Goal: Communication & Community: Answer question/provide support

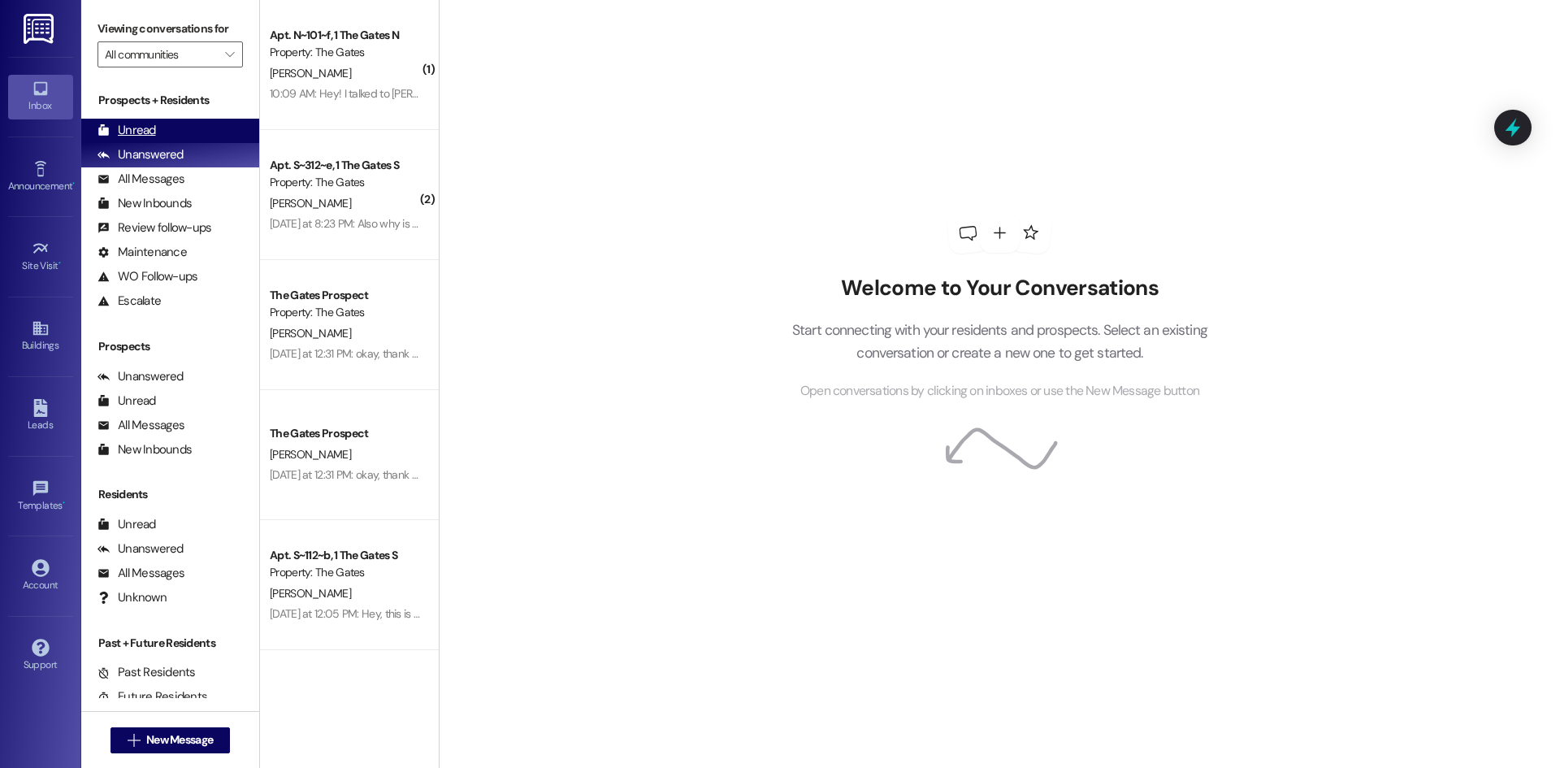
click at [155, 119] on div "Unread (0)" at bounding box center [170, 131] width 178 height 24
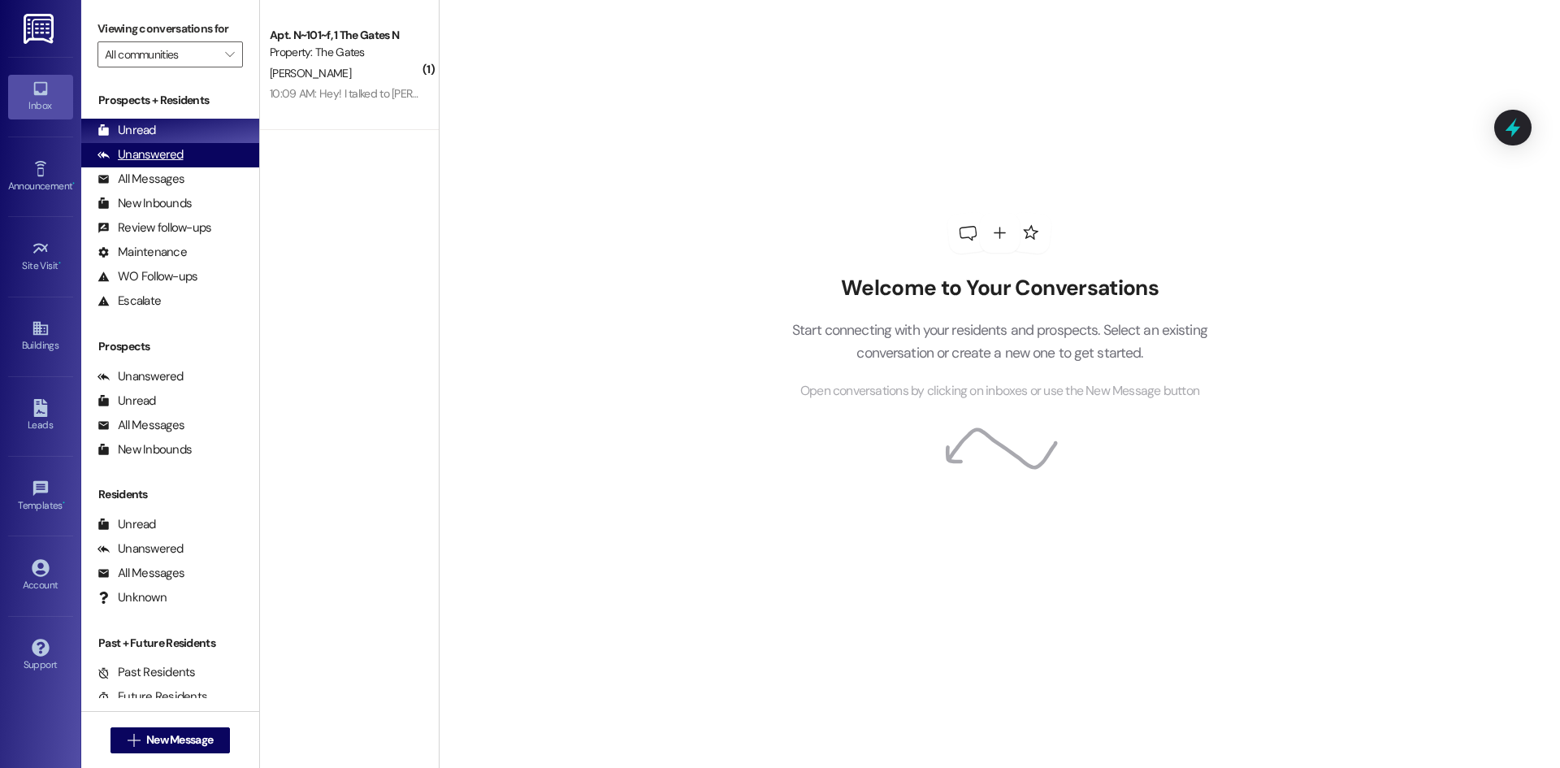
click at [190, 154] on div "Unanswered (0)" at bounding box center [170, 155] width 178 height 24
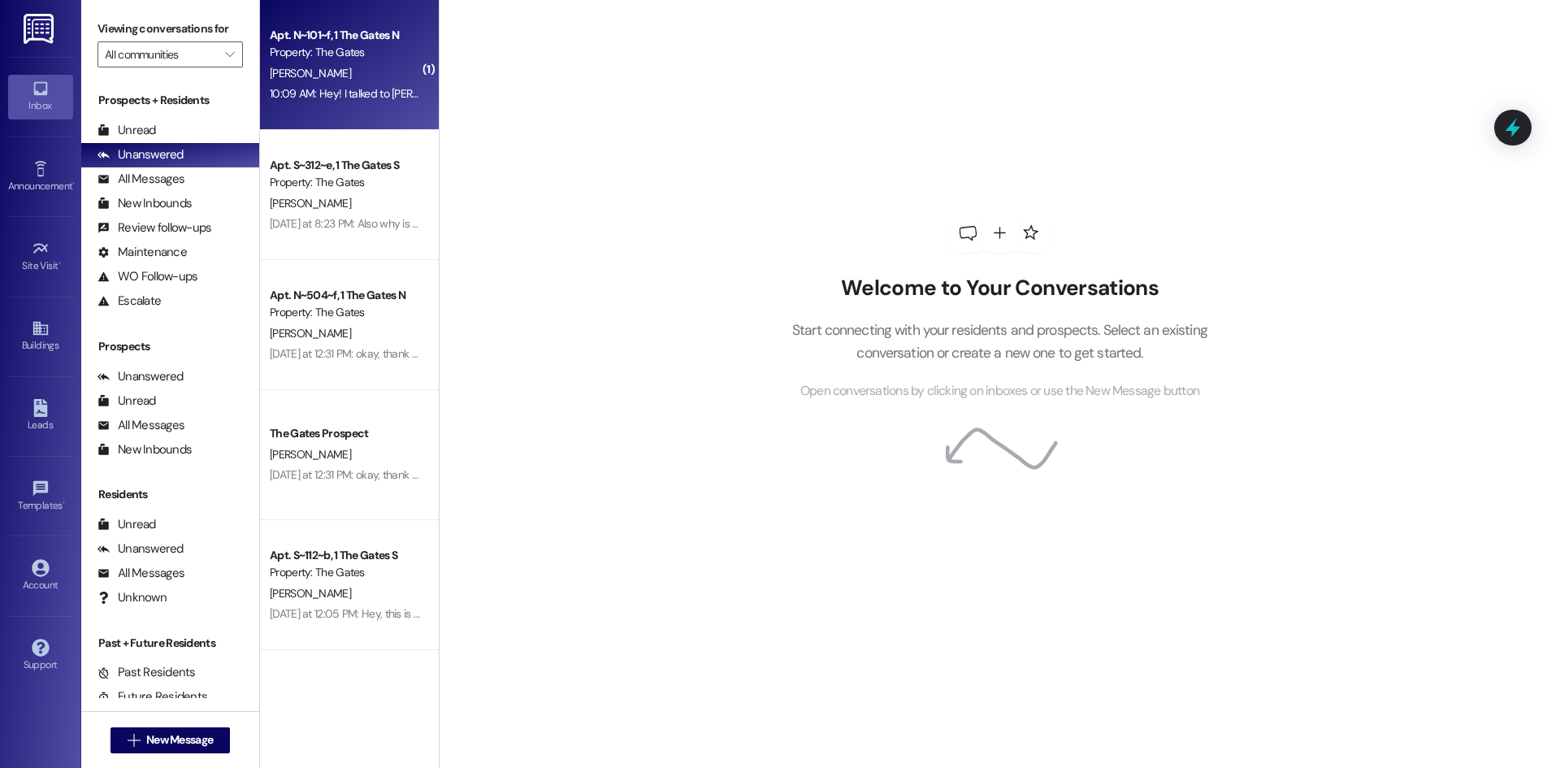
click at [276, 80] on div "[PERSON_NAME]" at bounding box center [345, 73] width 154 height 20
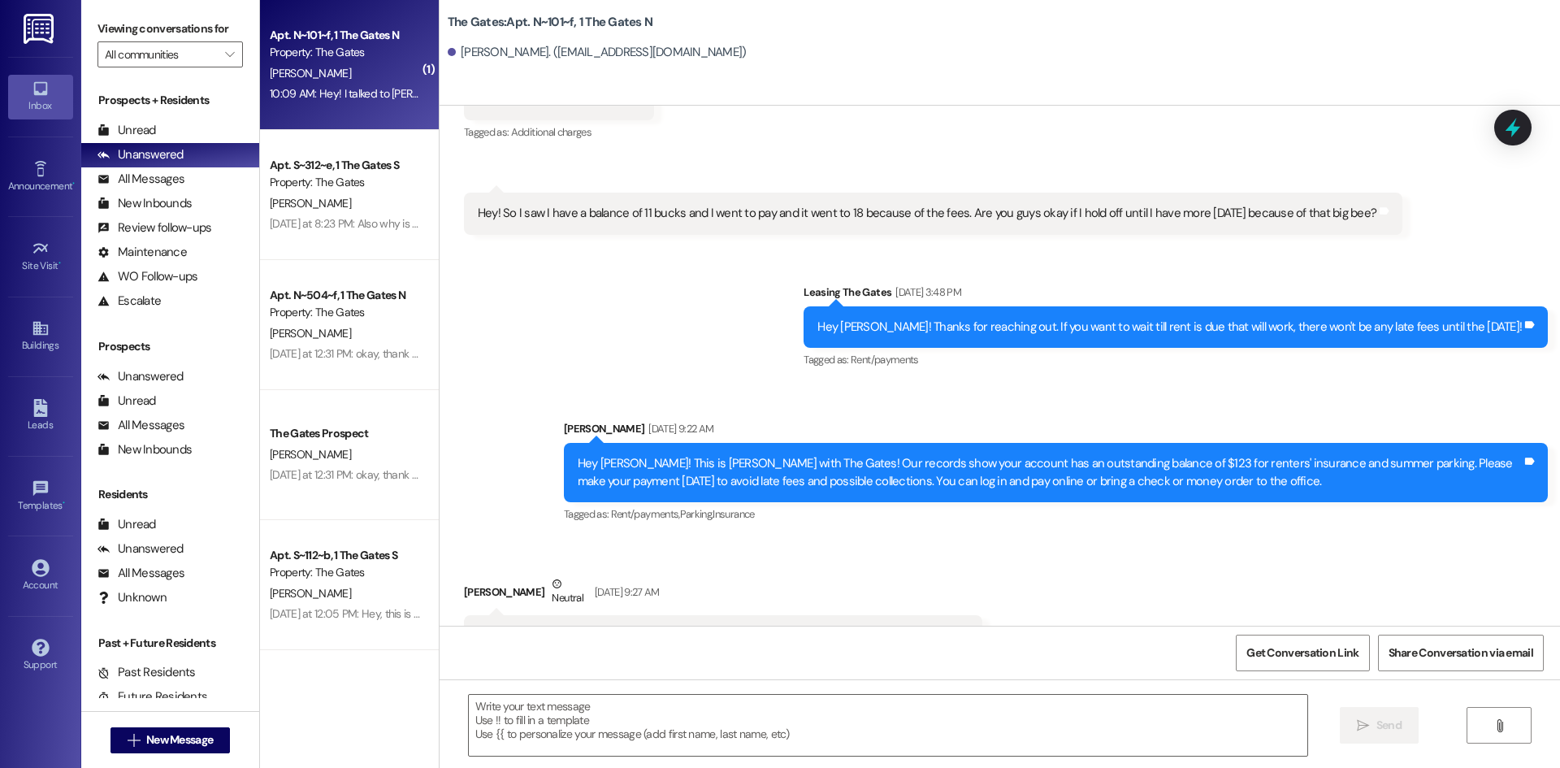
scroll to position [34835, 0]
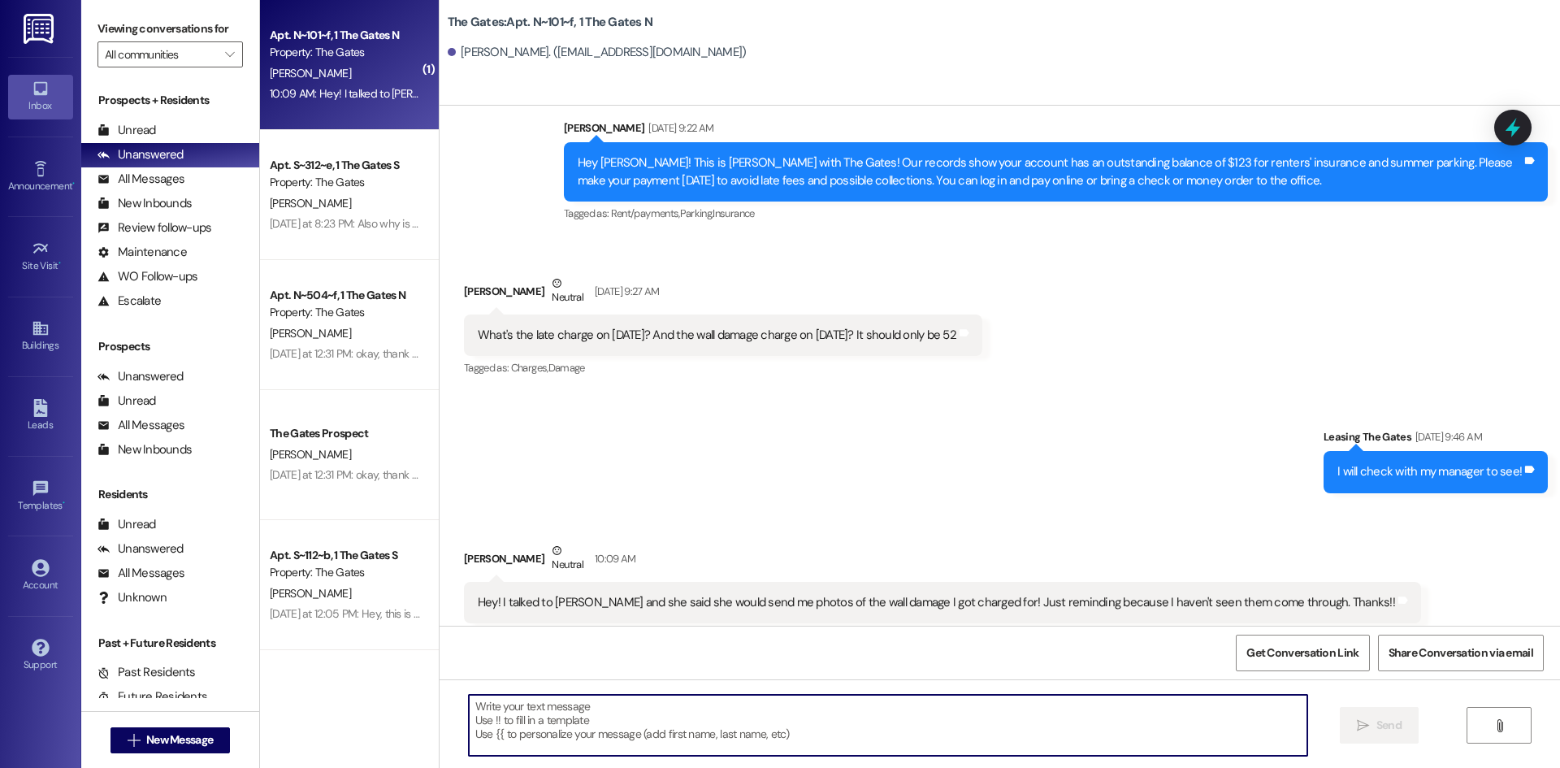
click at [689, 723] on textarea at bounding box center [888, 725] width 839 height 61
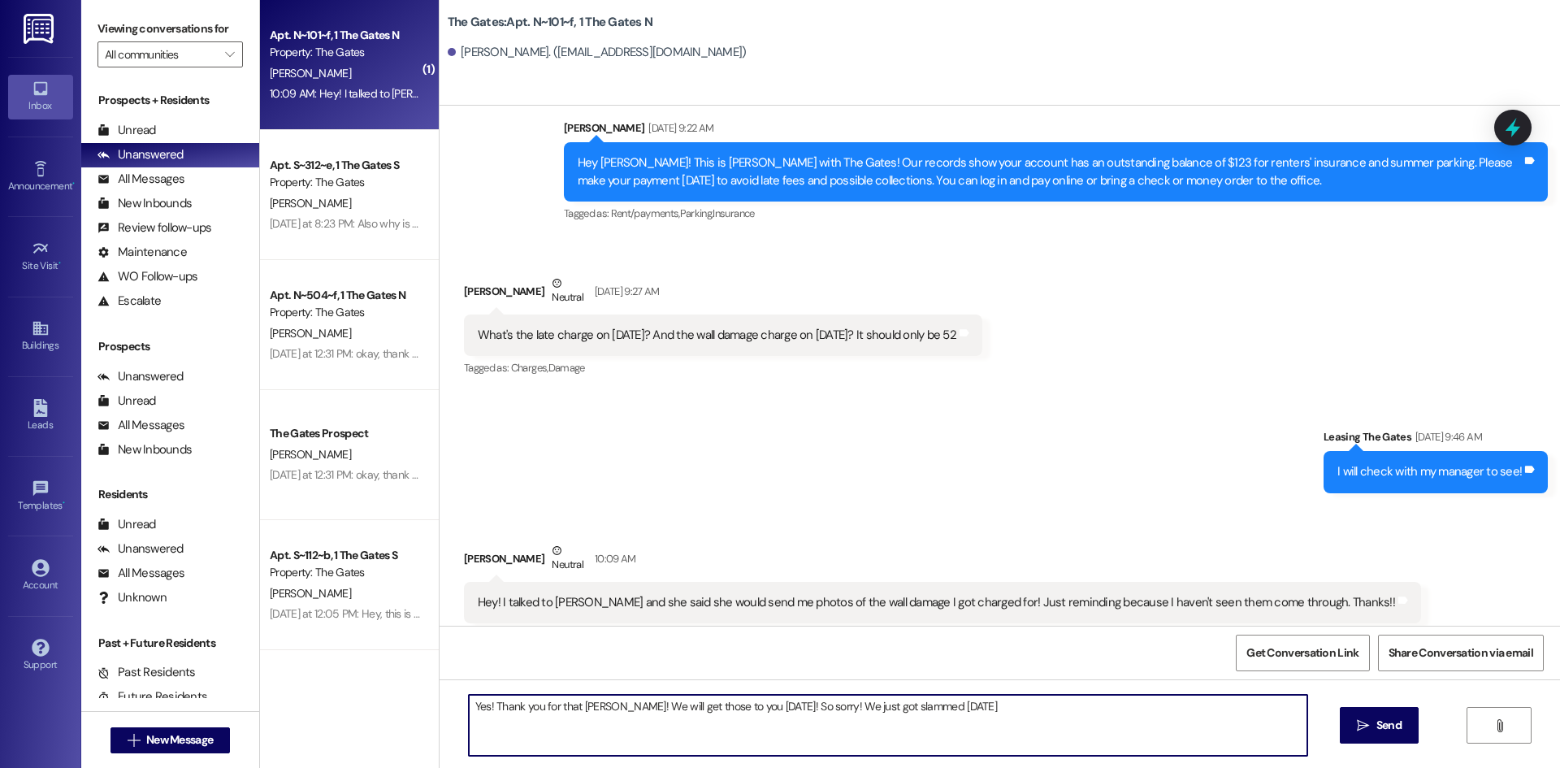
type textarea "Yes! Thank you for that [PERSON_NAME]! We will get those to you [DATE]! So sorr…"
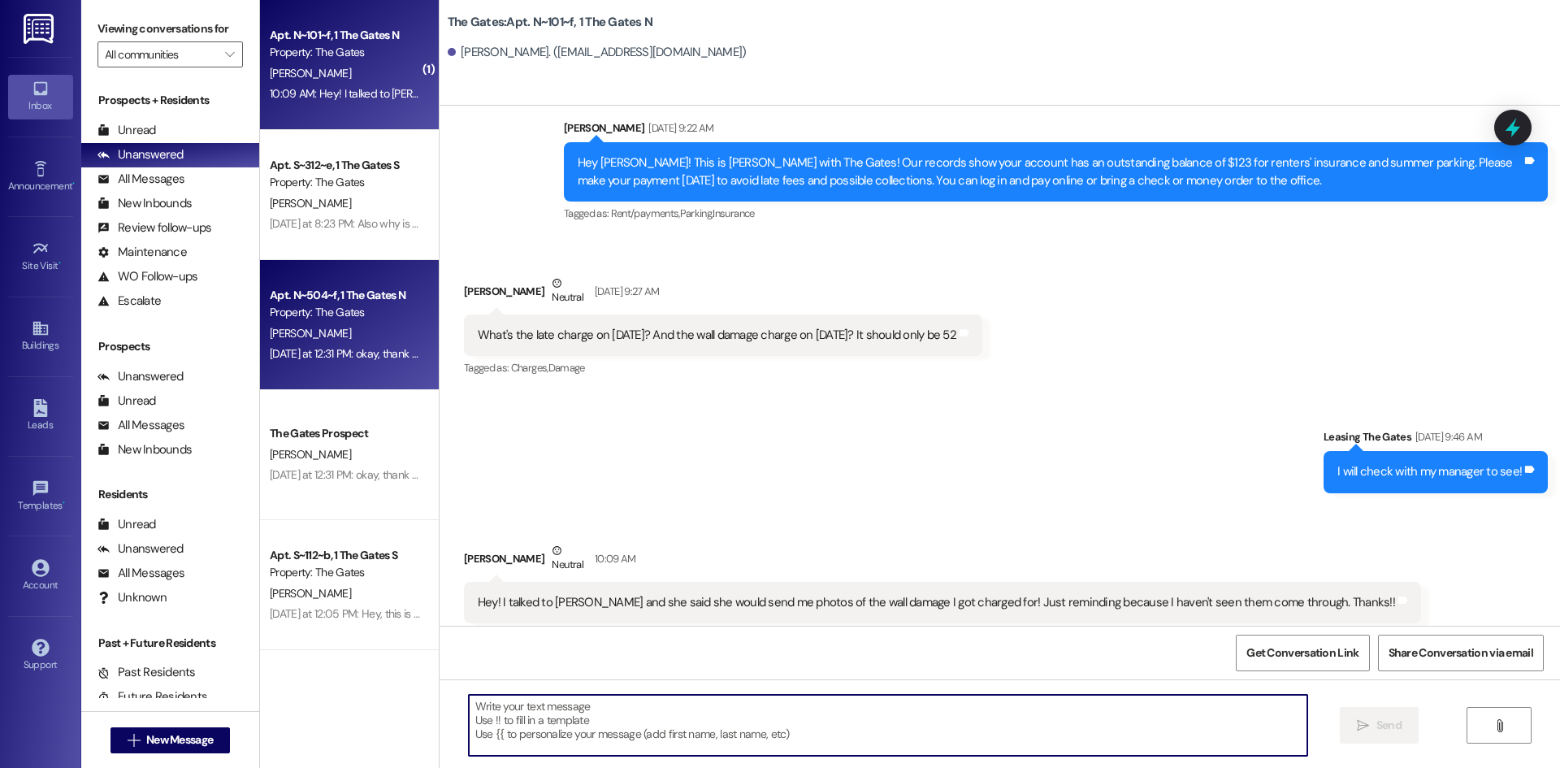
scroll to position [34834, 0]
click at [270, 347] on div "[DATE] at 12:31 PM: okay, thank you [DATE] at 12:31 PM: okay, thank you" at bounding box center [349, 353] width 159 height 15
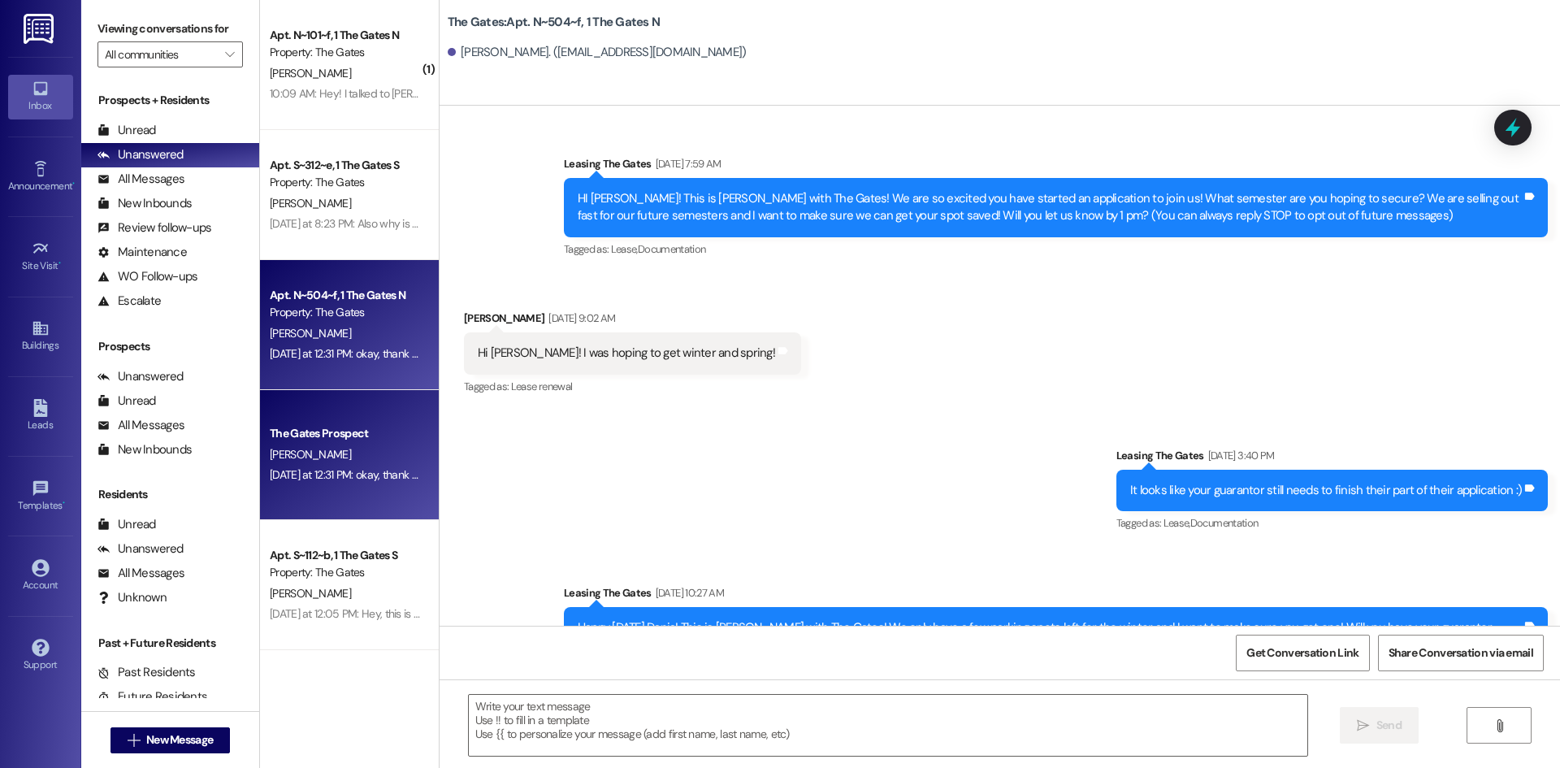
scroll to position [29851, 0]
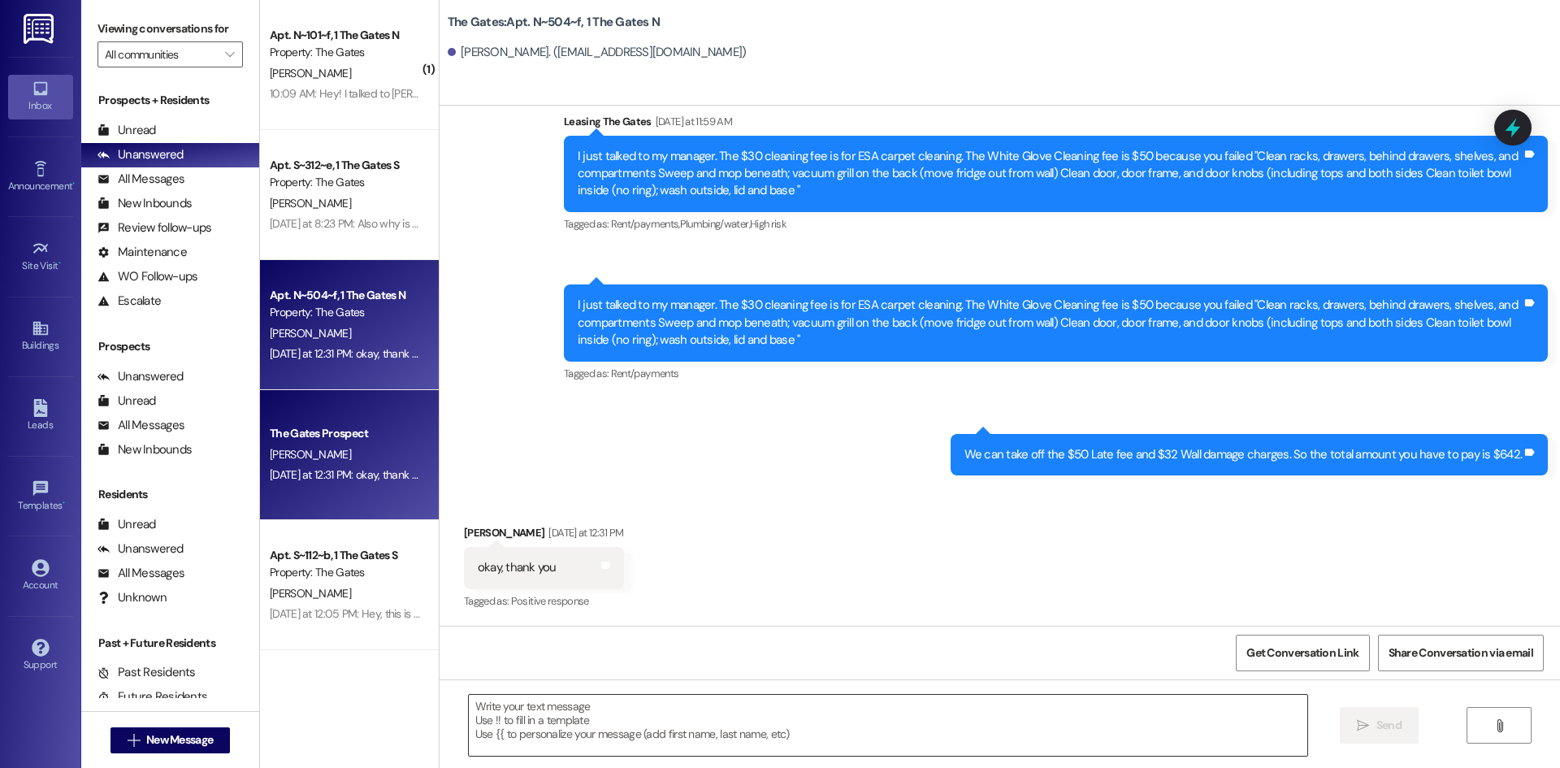
click at [663, 718] on textarea at bounding box center [888, 725] width 839 height 61
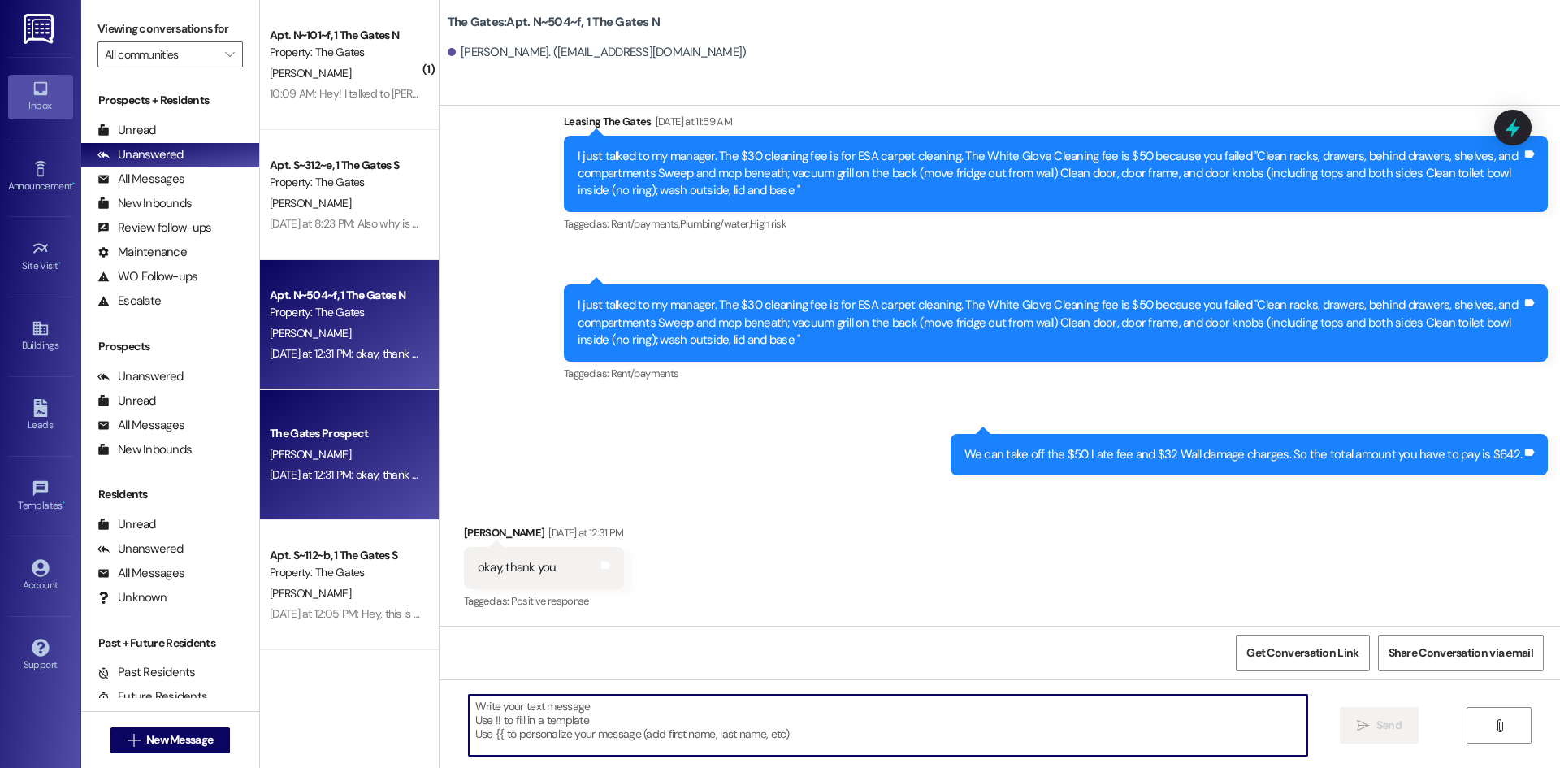
click at [664, 709] on textarea at bounding box center [888, 725] width 839 height 61
type textarea "You're welcome!"
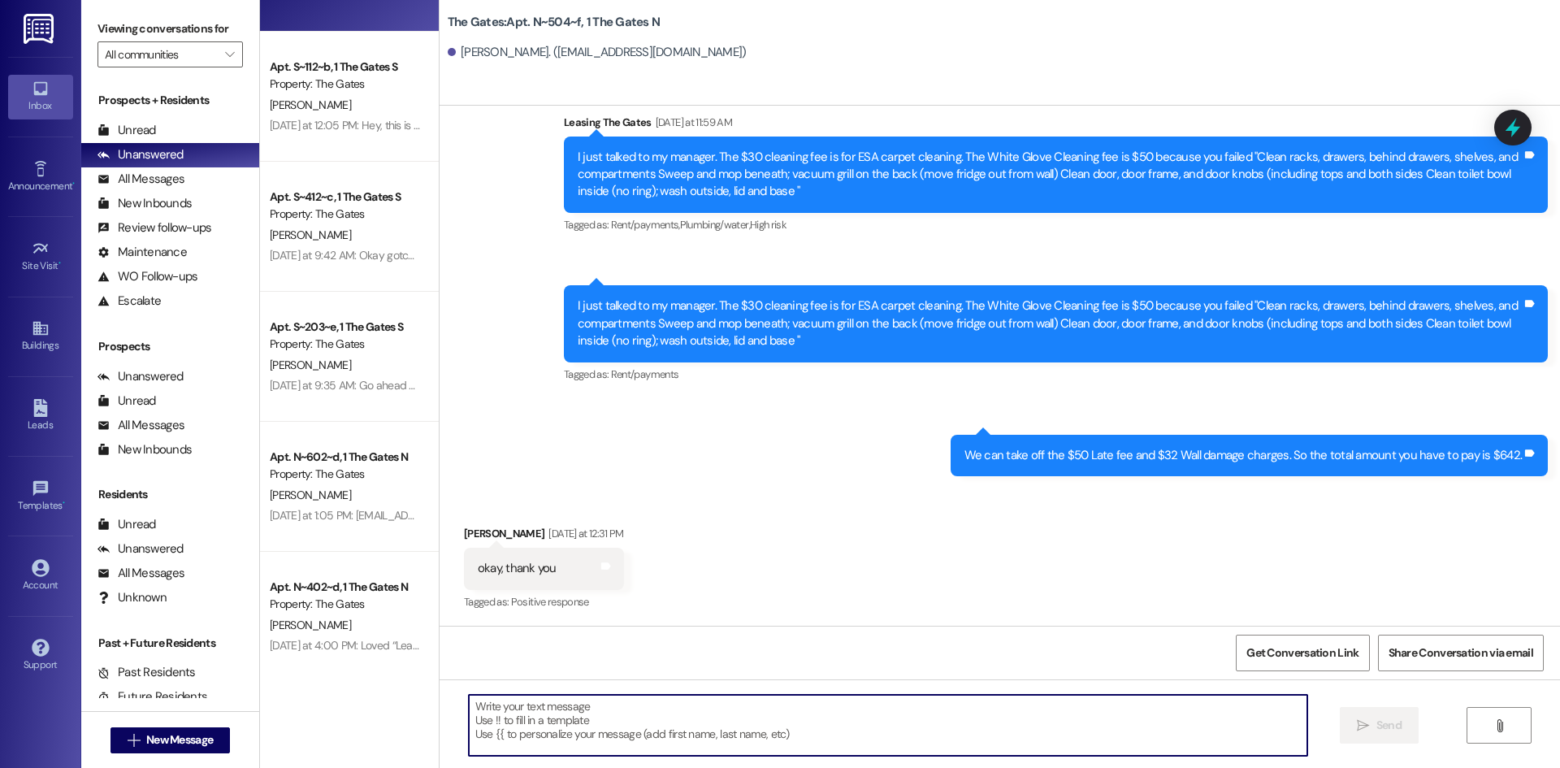
scroll to position [488, 0]
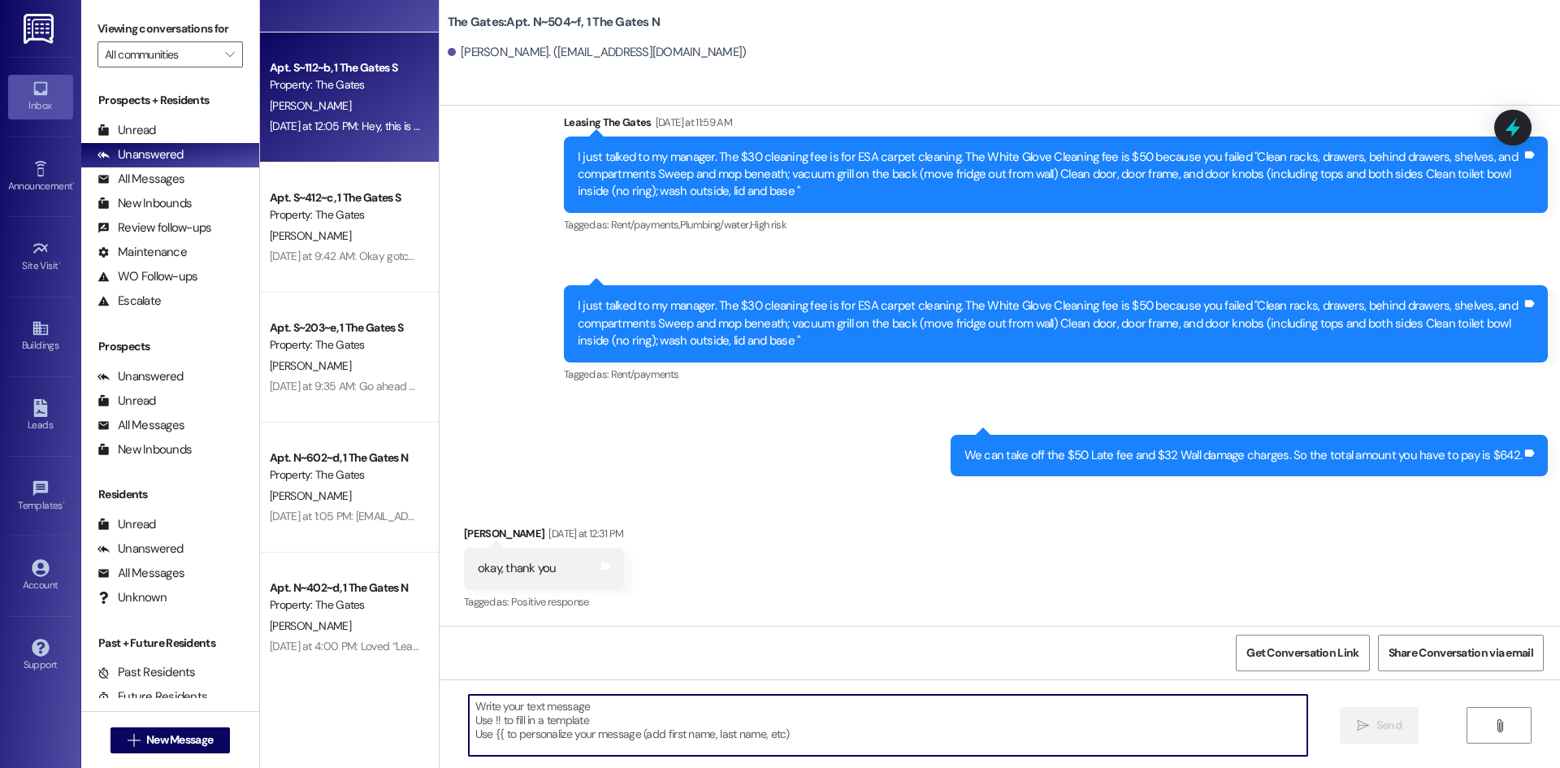
click at [319, 115] on div "[PERSON_NAME]" at bounding box center [345, 106] width 154 height 20
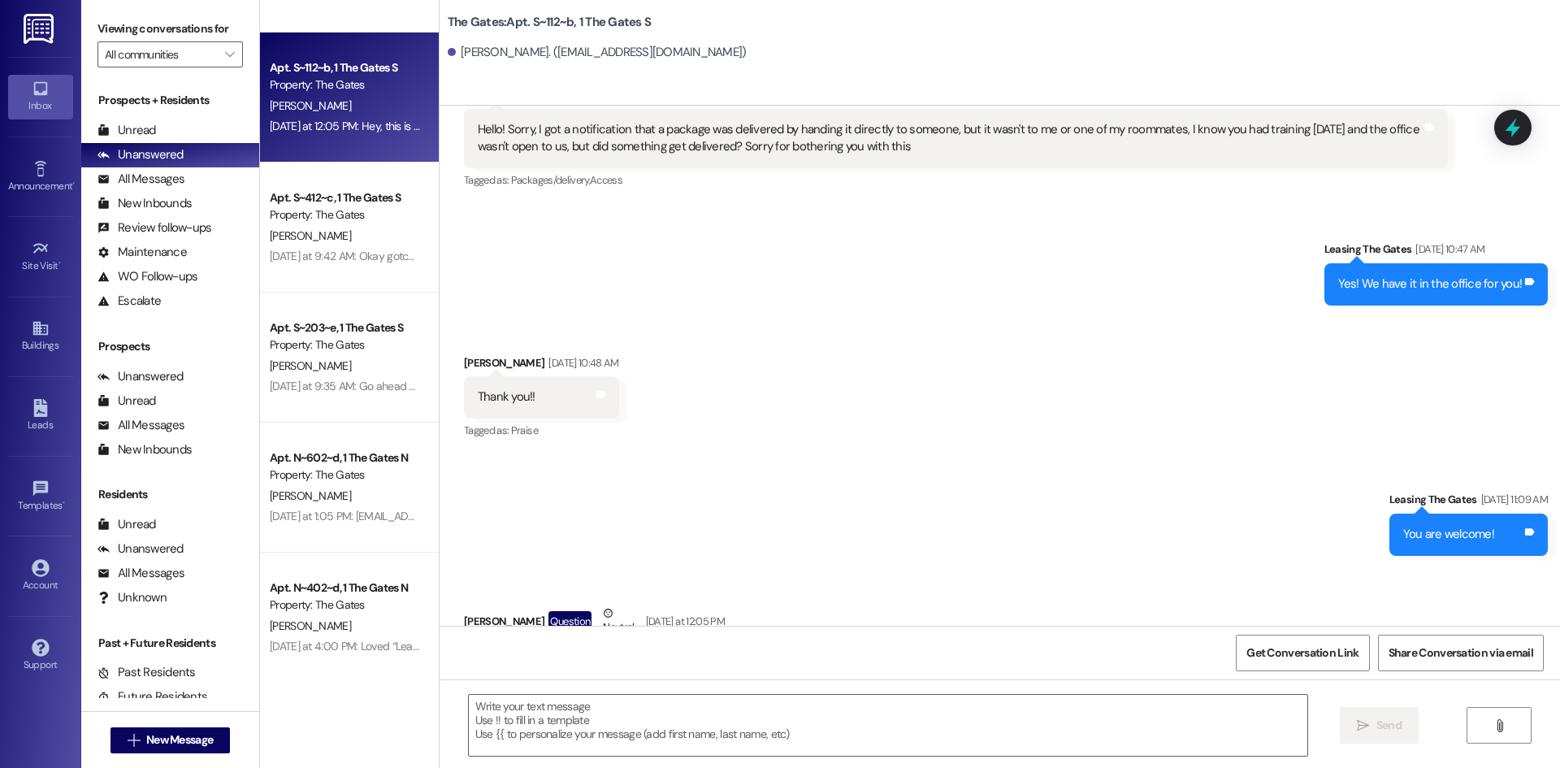
scroll to position [22598, 0]
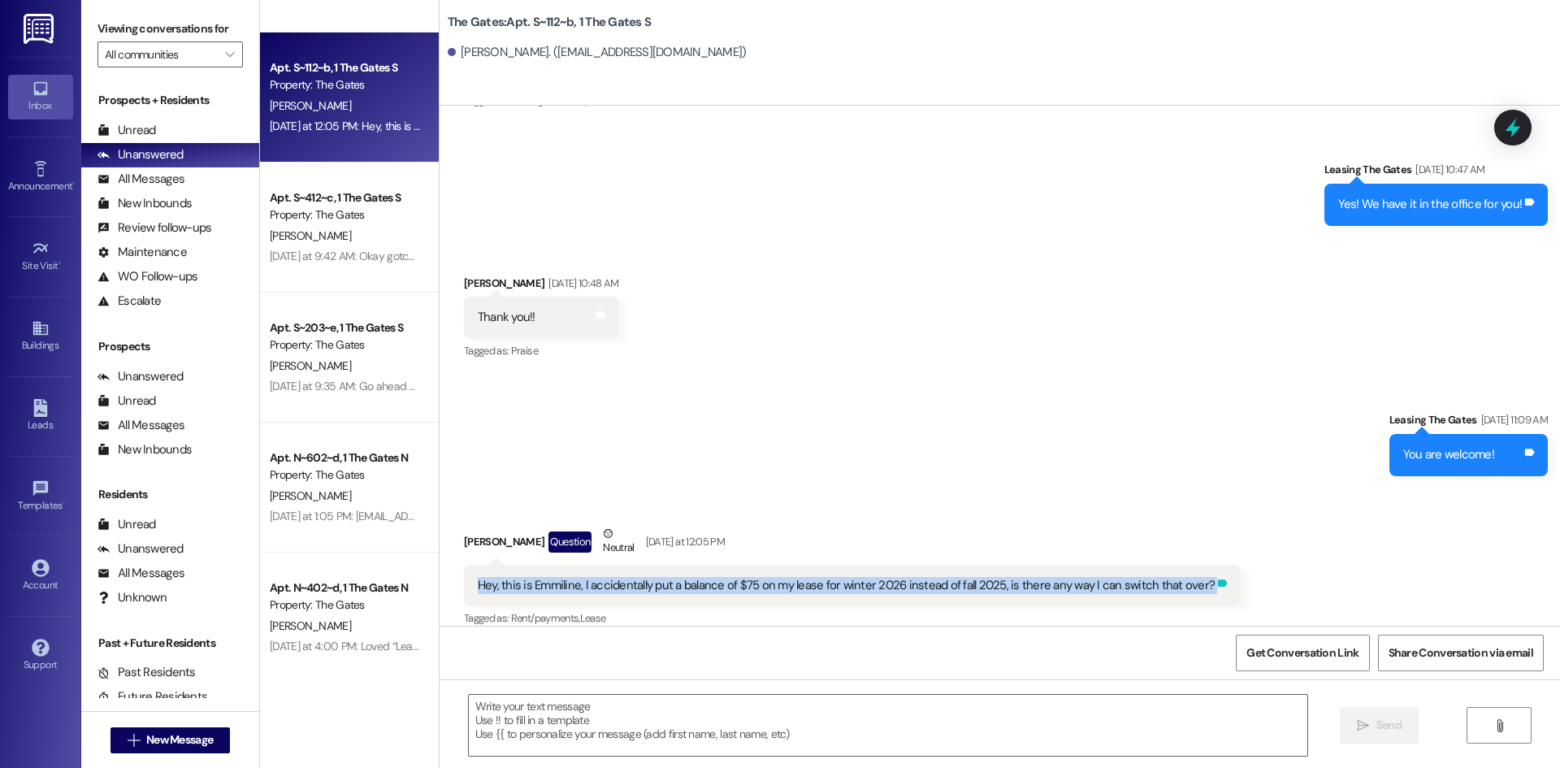
drag, startPoint x: 465, startPoint y: 568, endPoint x: 1191, endPoint y: 574, distance: 725.8
click at [1191, 574] on div "Hey, this is Emmiline, I accidentally put a balance of $75 on my lease for wint…" at bounding box center [852, 585] width 777 height 41
copy div "Hey, this is Emmiline, I accidentally put a balance of $75 on my lease for wint…"
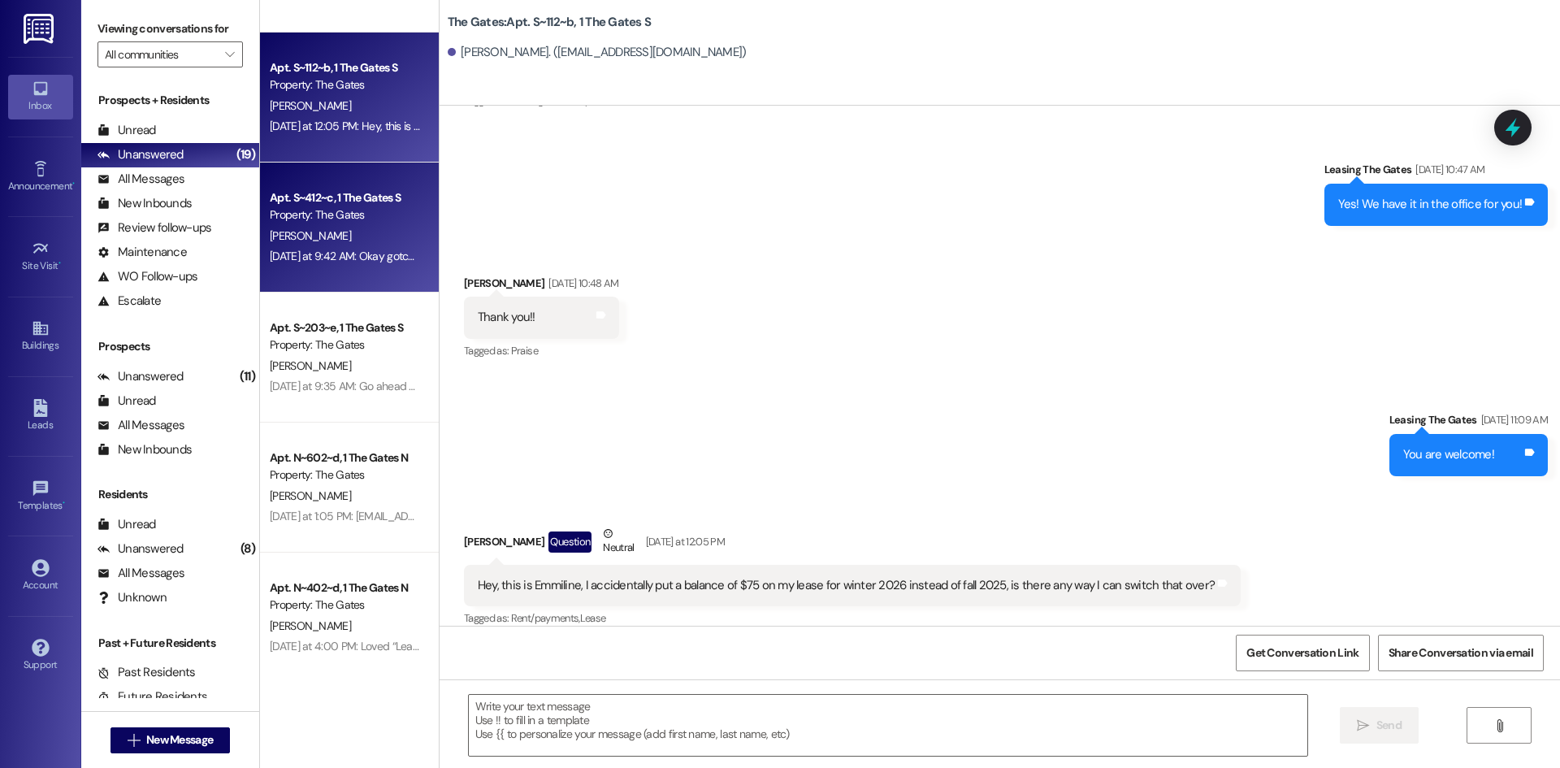
click at [295, 251] on div "[DATE] at 9:42 AM: Okay gotcha thank you! [DATE] at 9:42 AM: Okay gotcha thank …" at bounding box center [371, 256] width 202 height 15
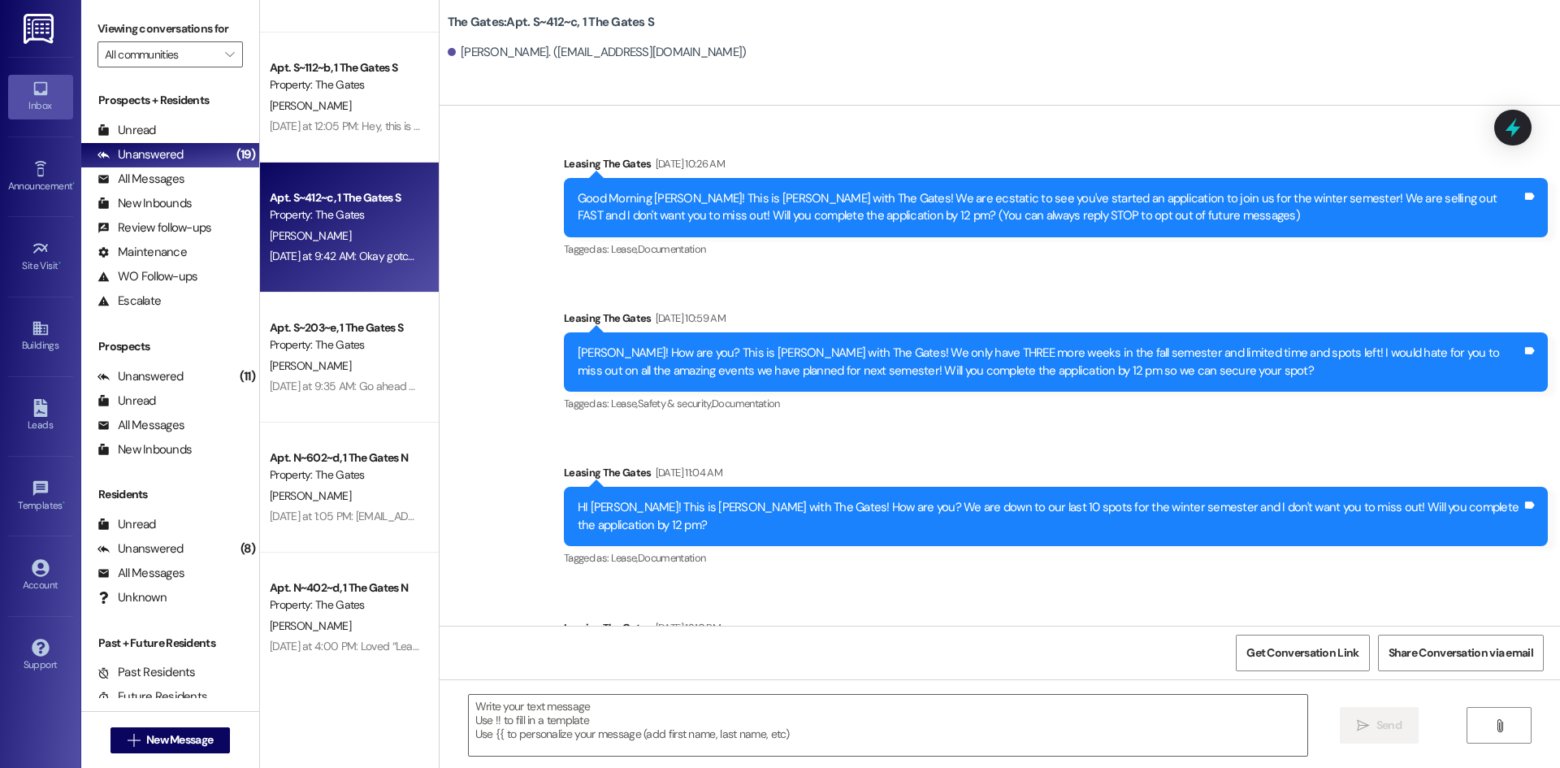
scroll to position [55674, 0]
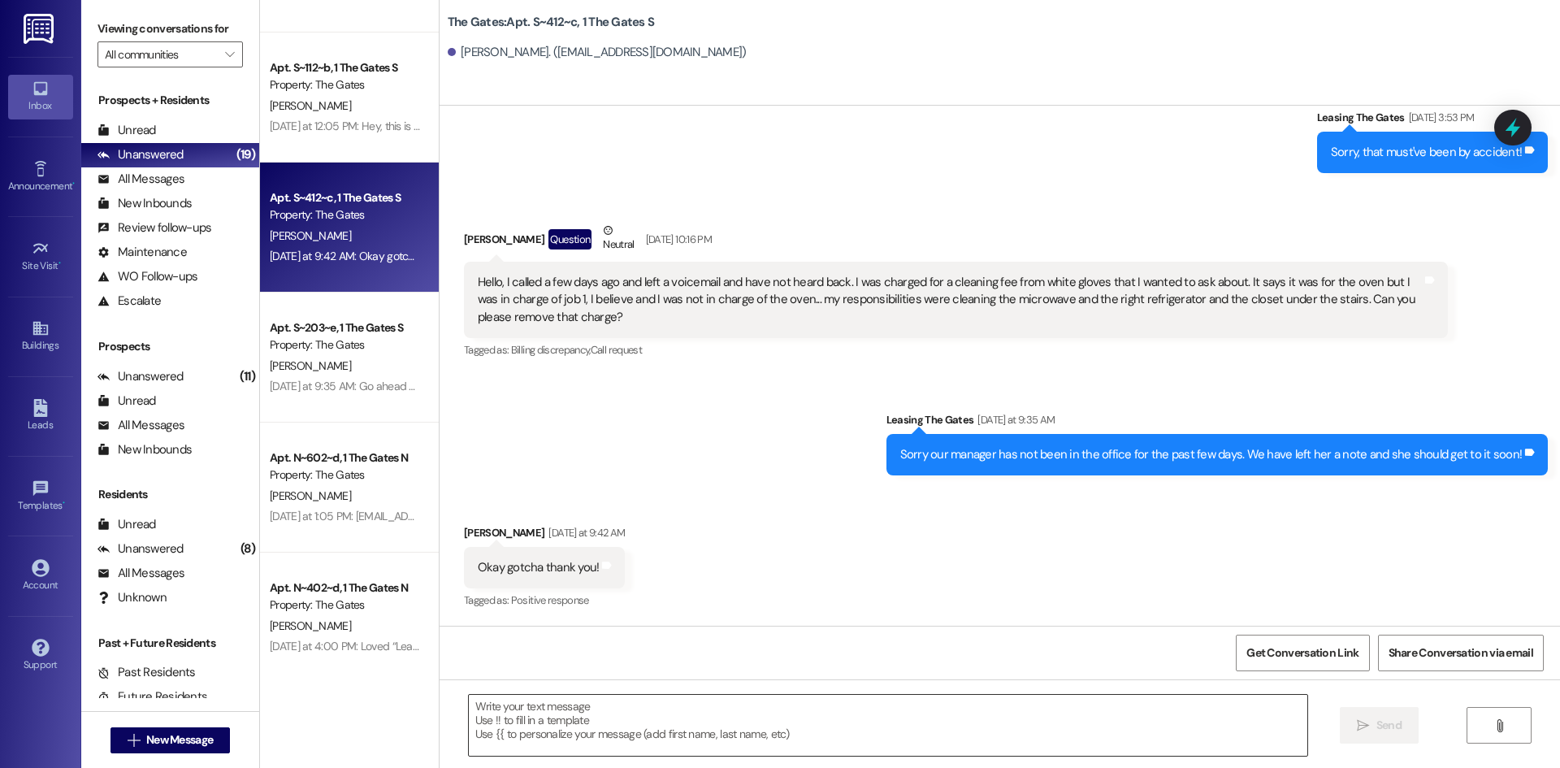
click at [510, 712] on textarea at bounding box center [888, 725] width 839 height 61
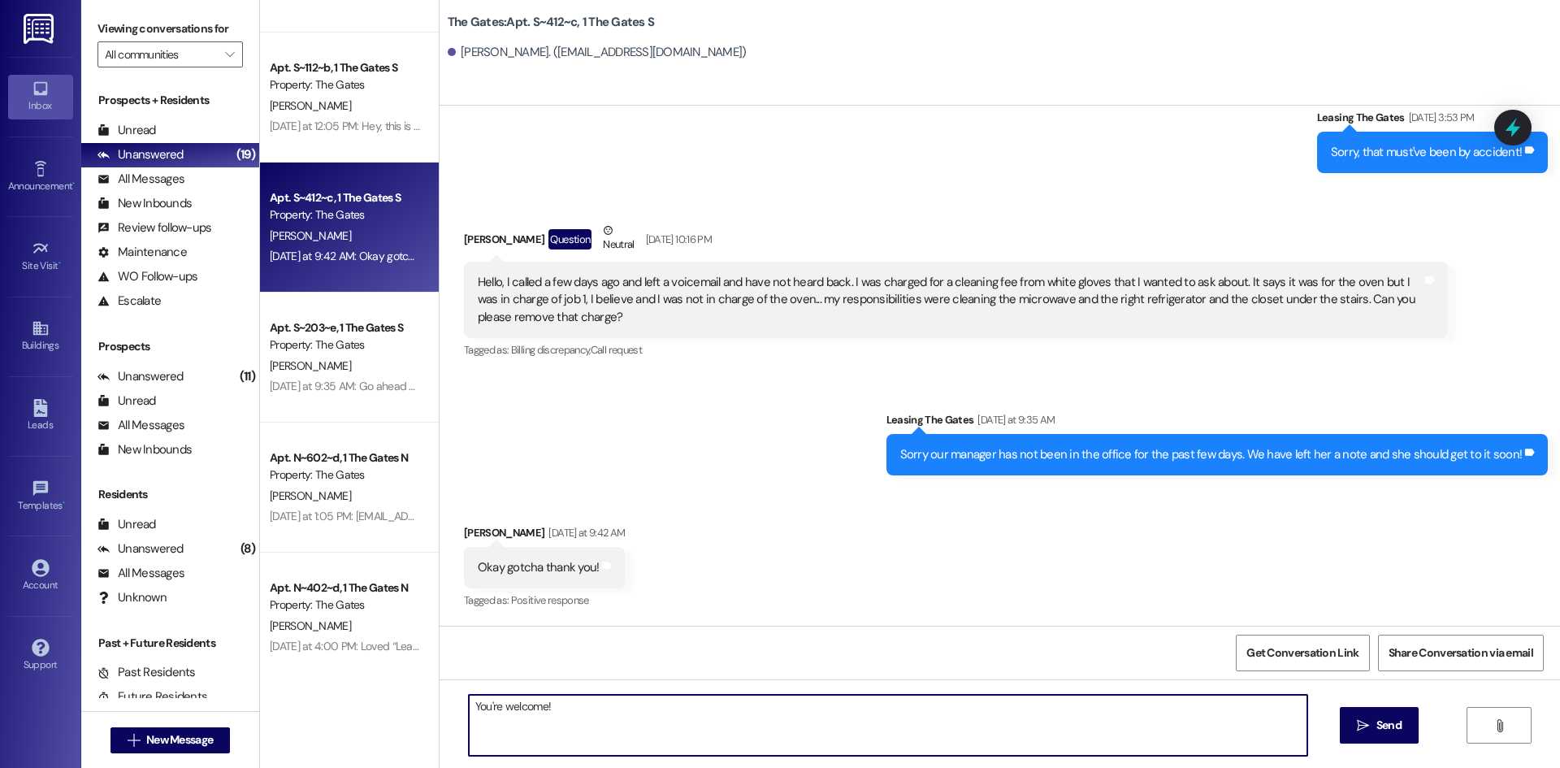
type textarea "You're welcome!"
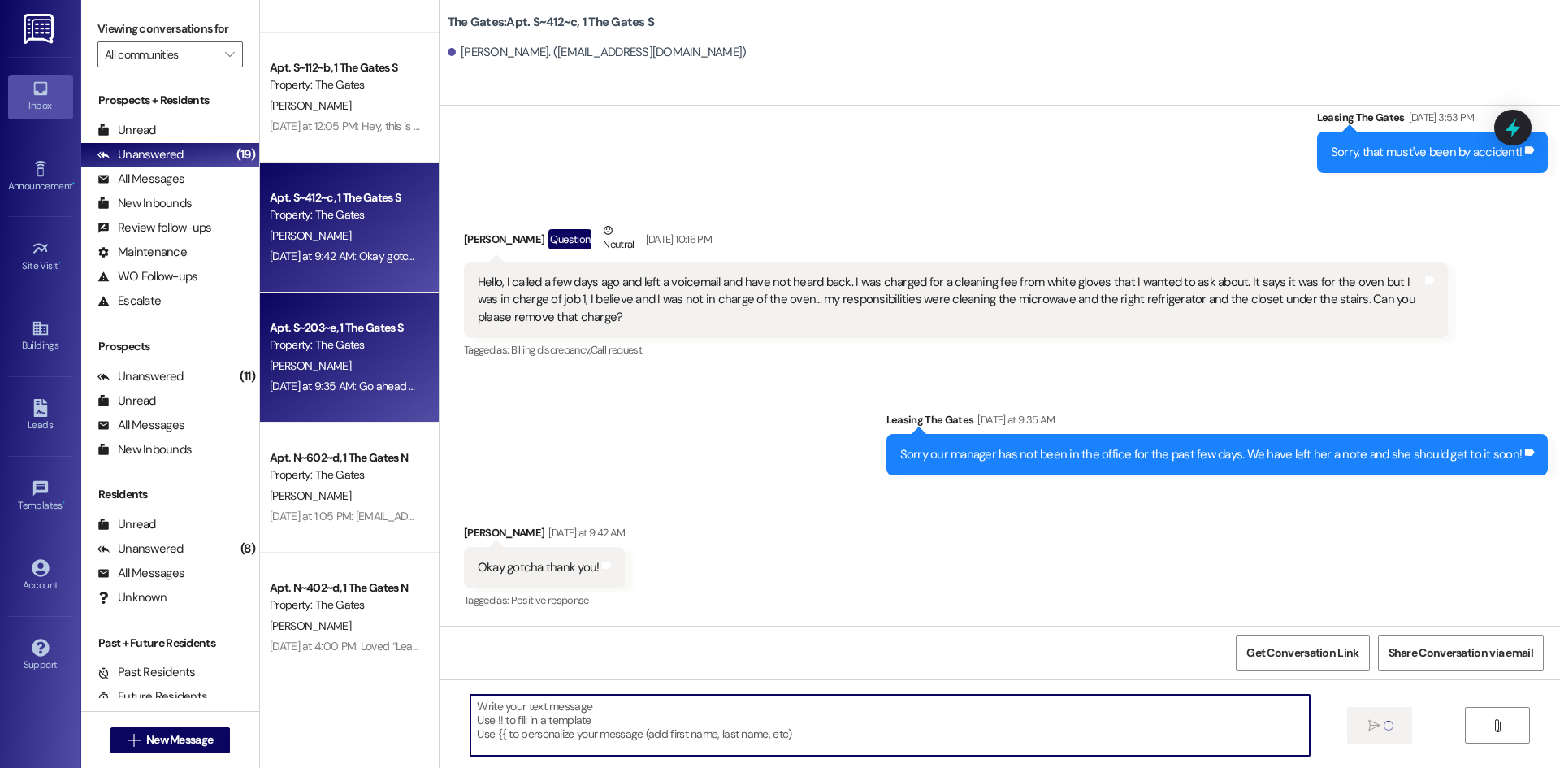
click at [361, 330] on div "Apt. S~203~e, 1 The Gates S" at bounding box center [345, 327] width 150 height 17
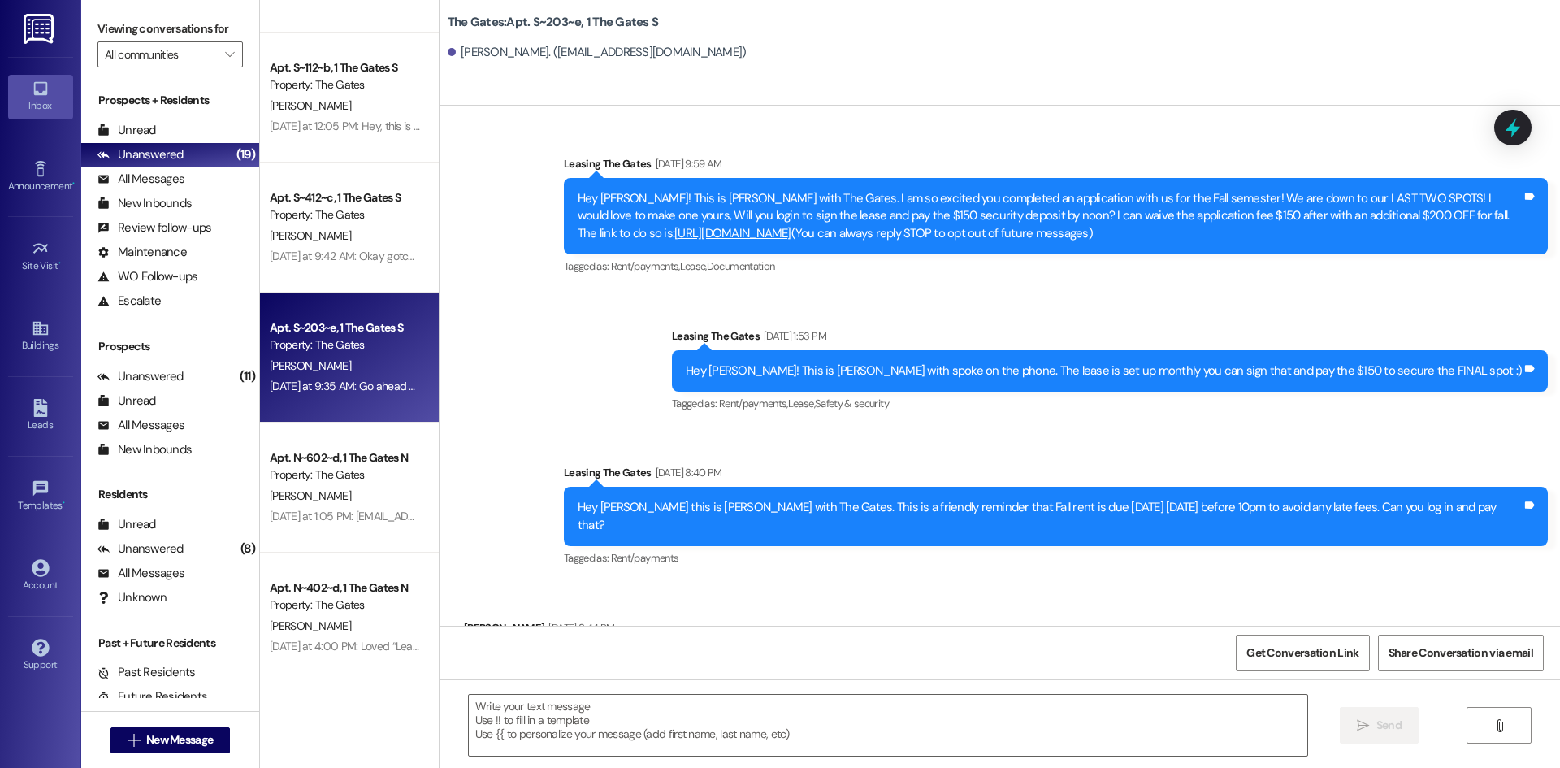
scroll to position [82277, 0]
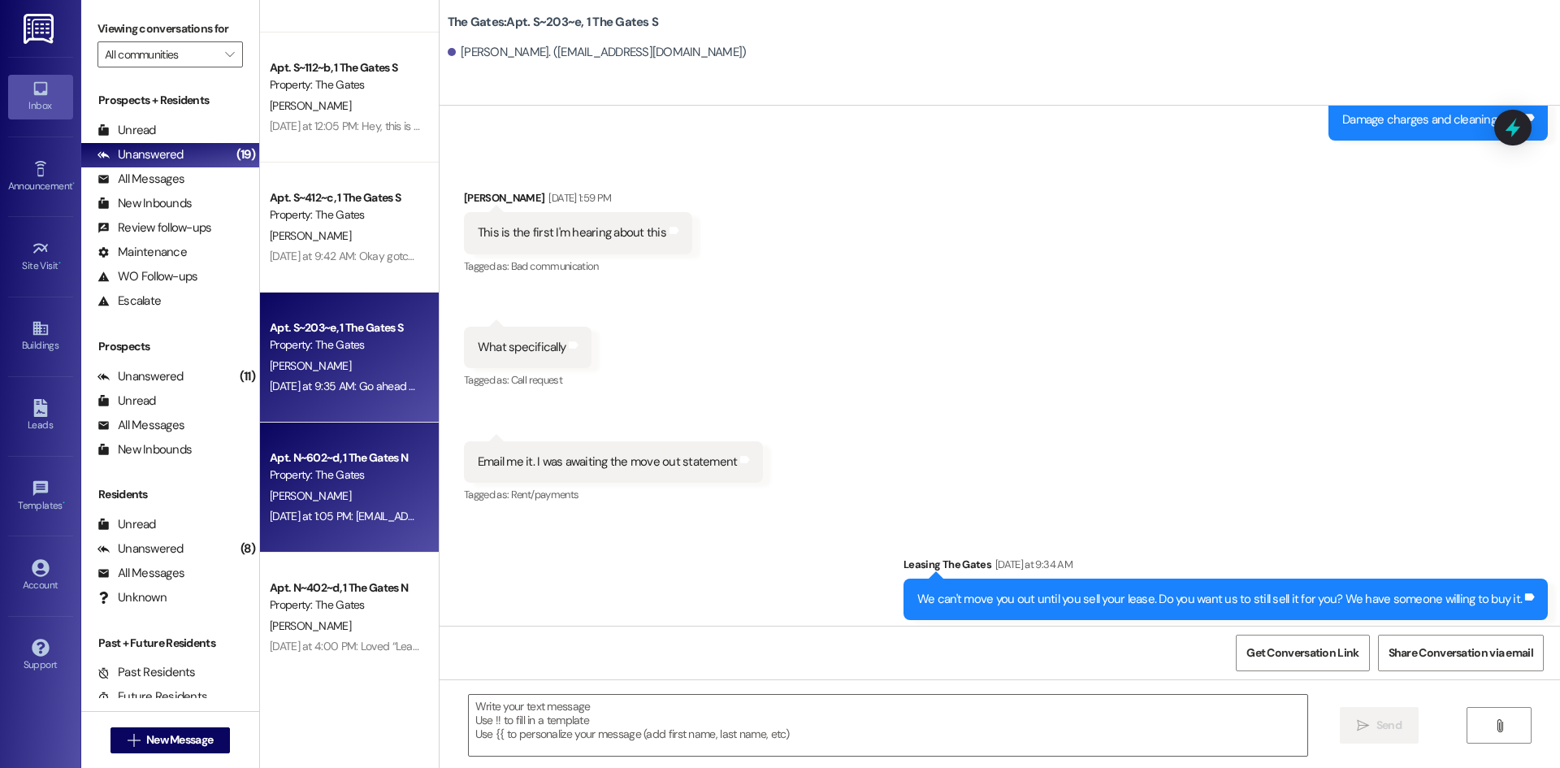
click at [342, 431] on div "Apt. N~602~d, 1 The Gates N Property: The Gates [PERSON_NAME] [DATE] at 1:05 PM…" at bounding box center [349, 488] width 179 height 130
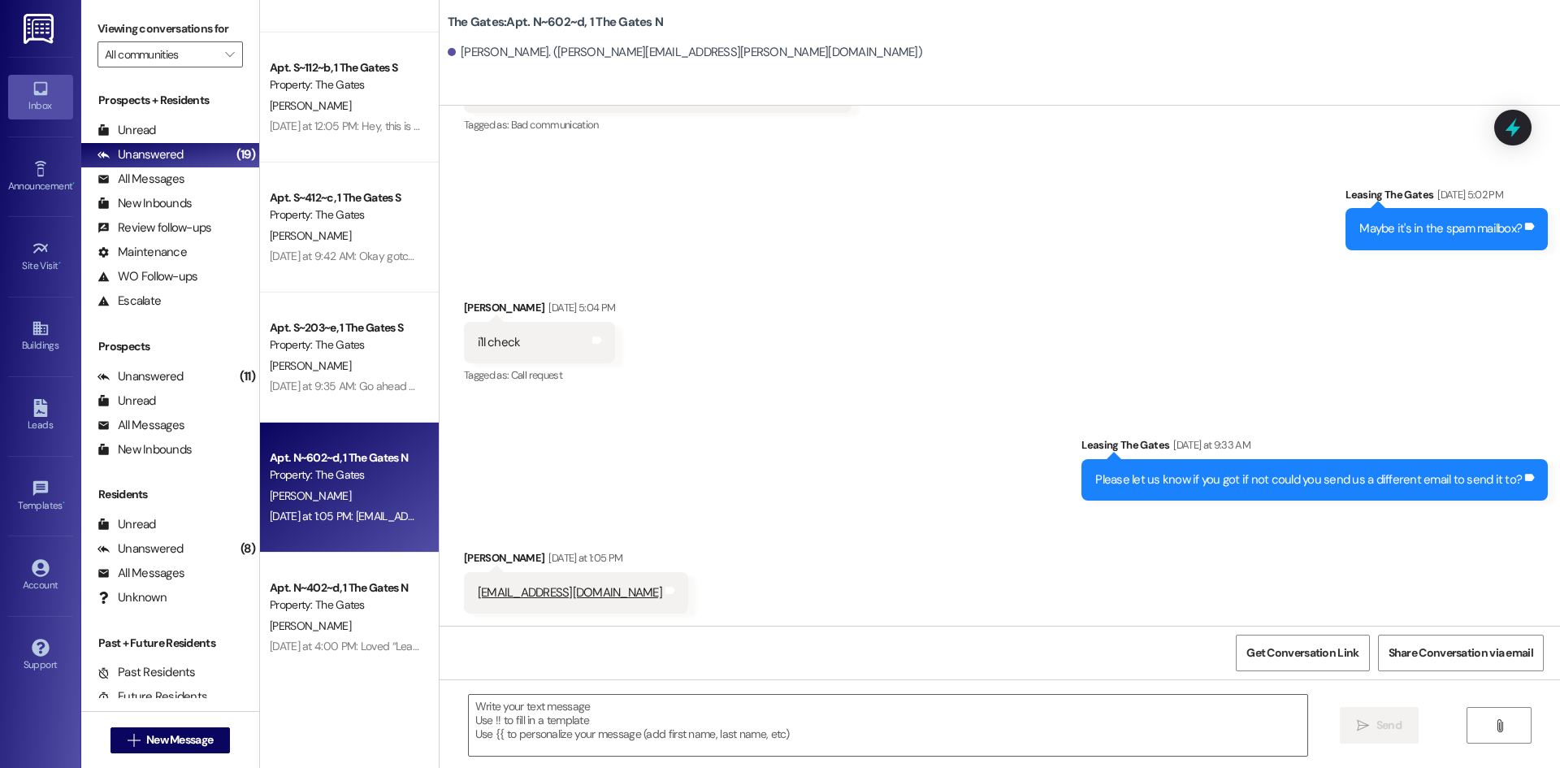
scroll to position [43827, 0]
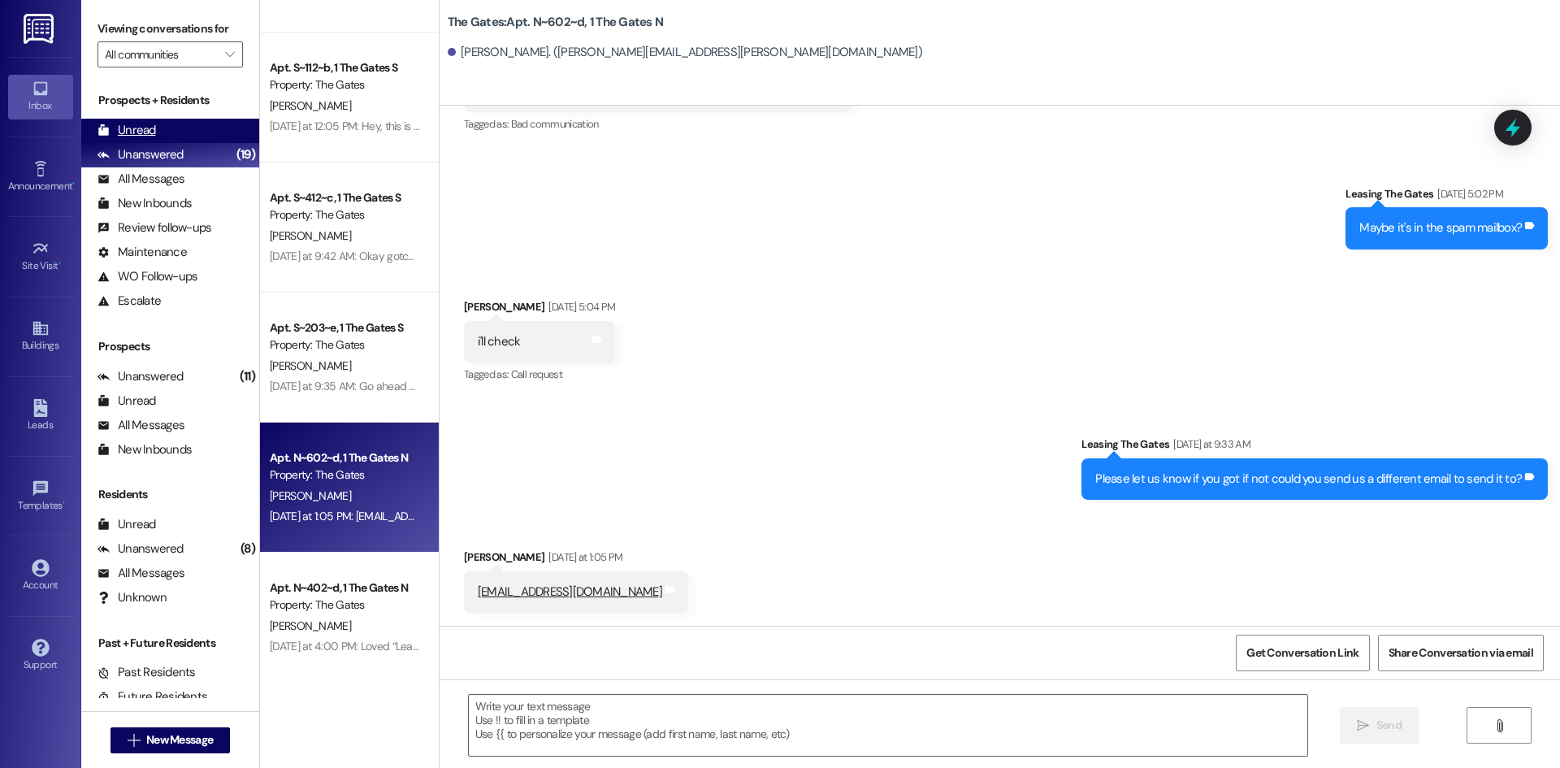
click at [160, 119] on div "Unread (0)" at bounding box center [170, 131] width 178 height 24
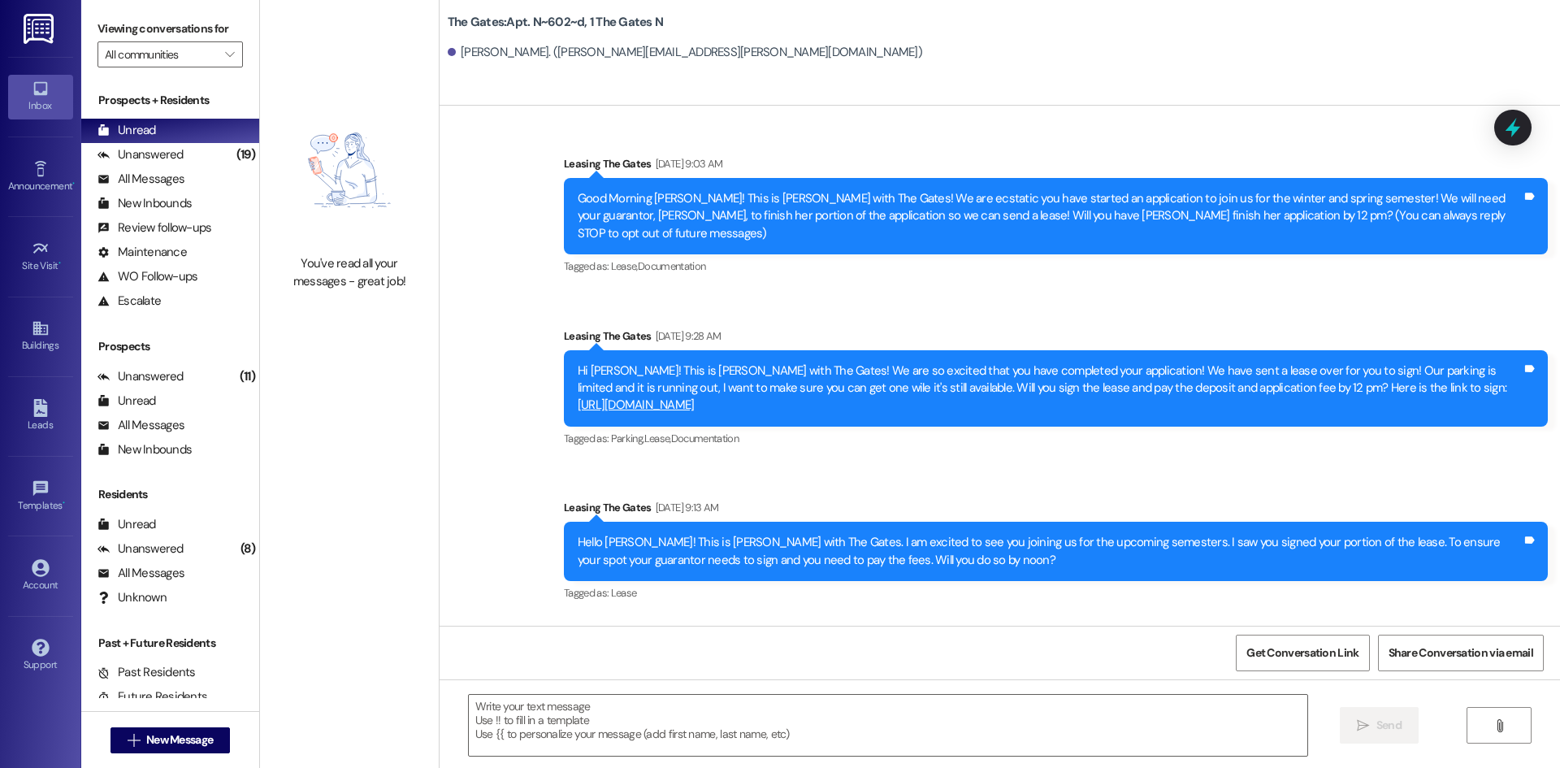
scroll to position [43826, 0]
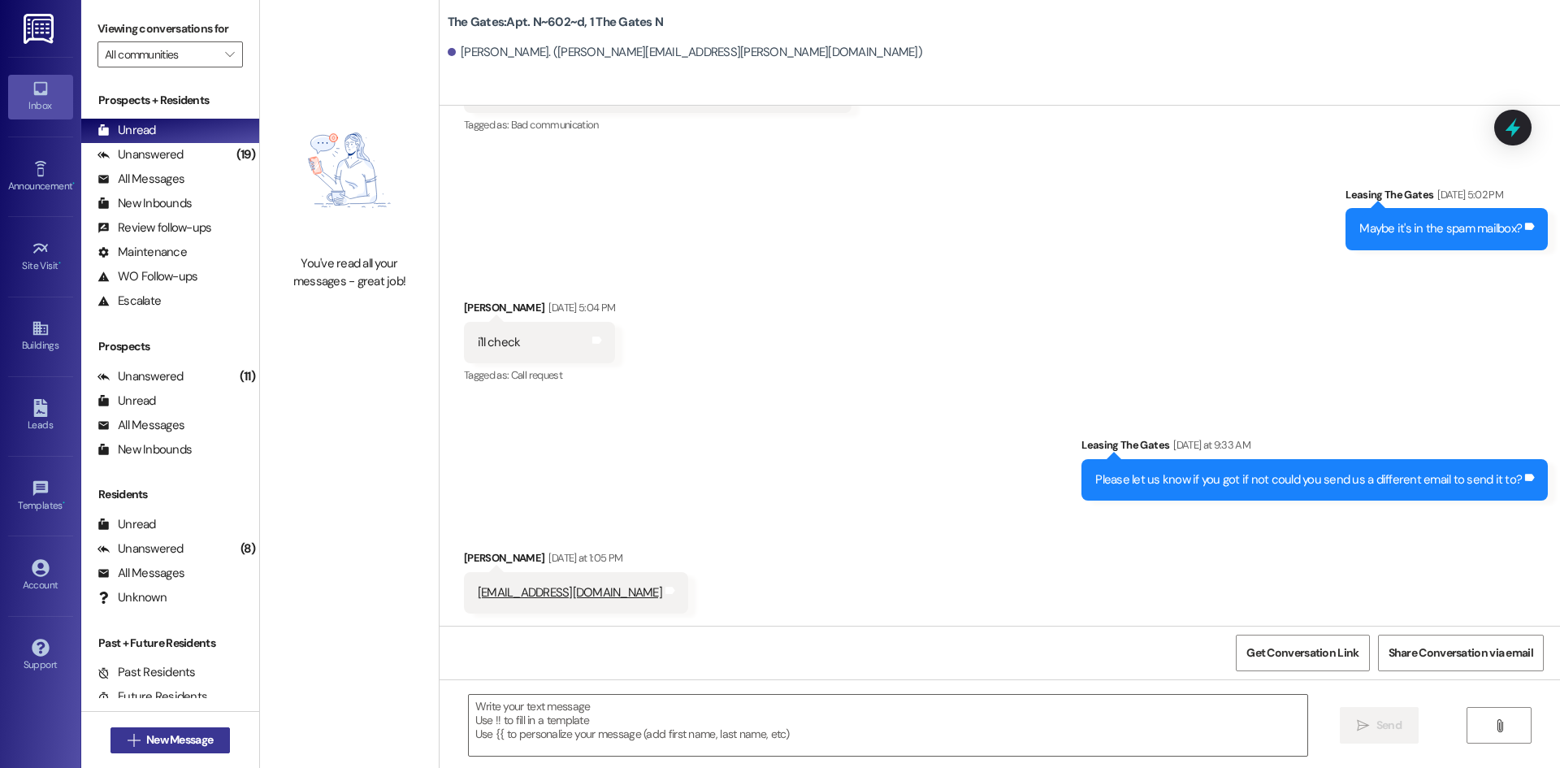
click at [175, 740] on span "New Message" at bounding box center [179, 739] width 67 height 17
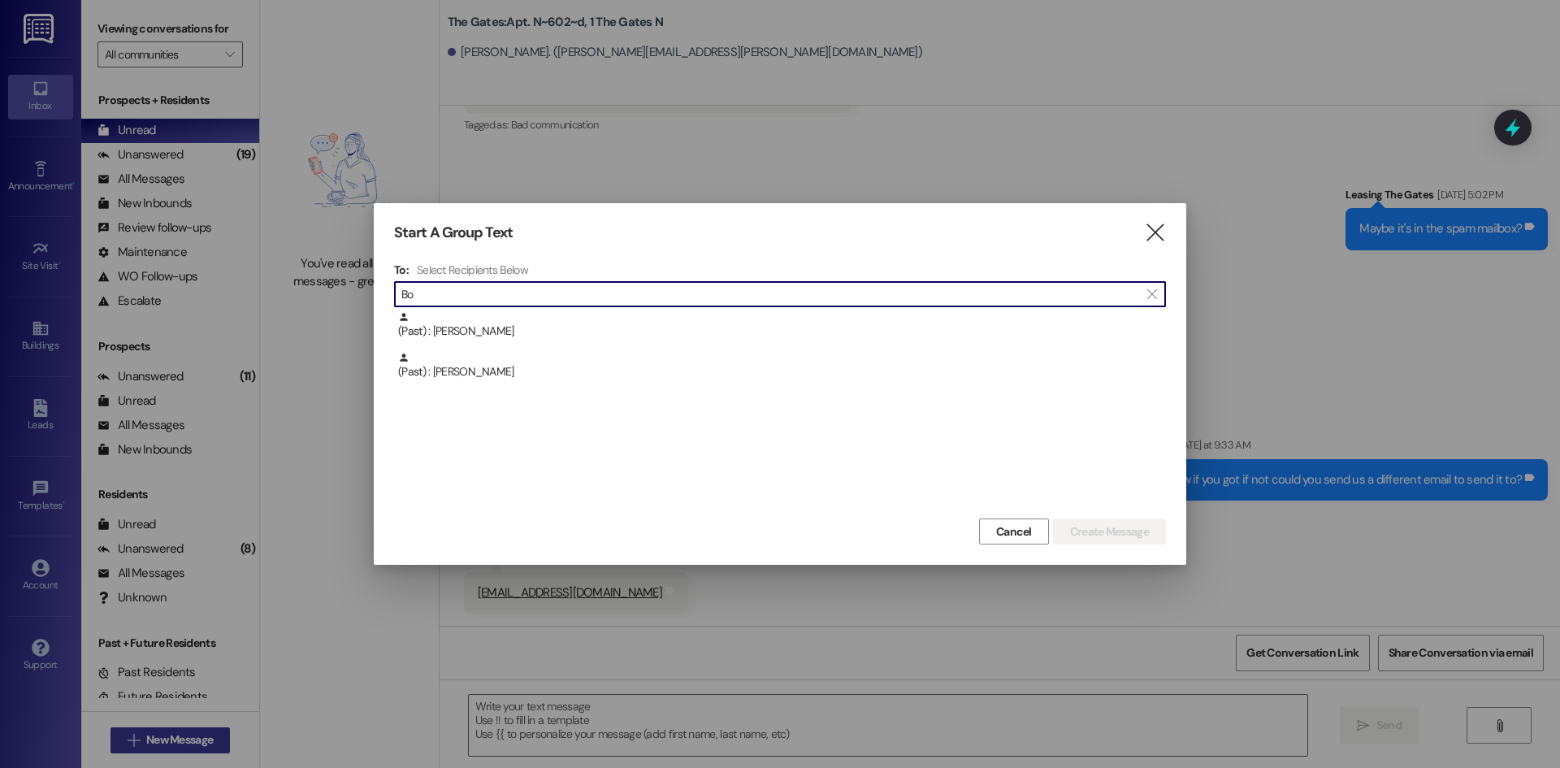
type input "B"
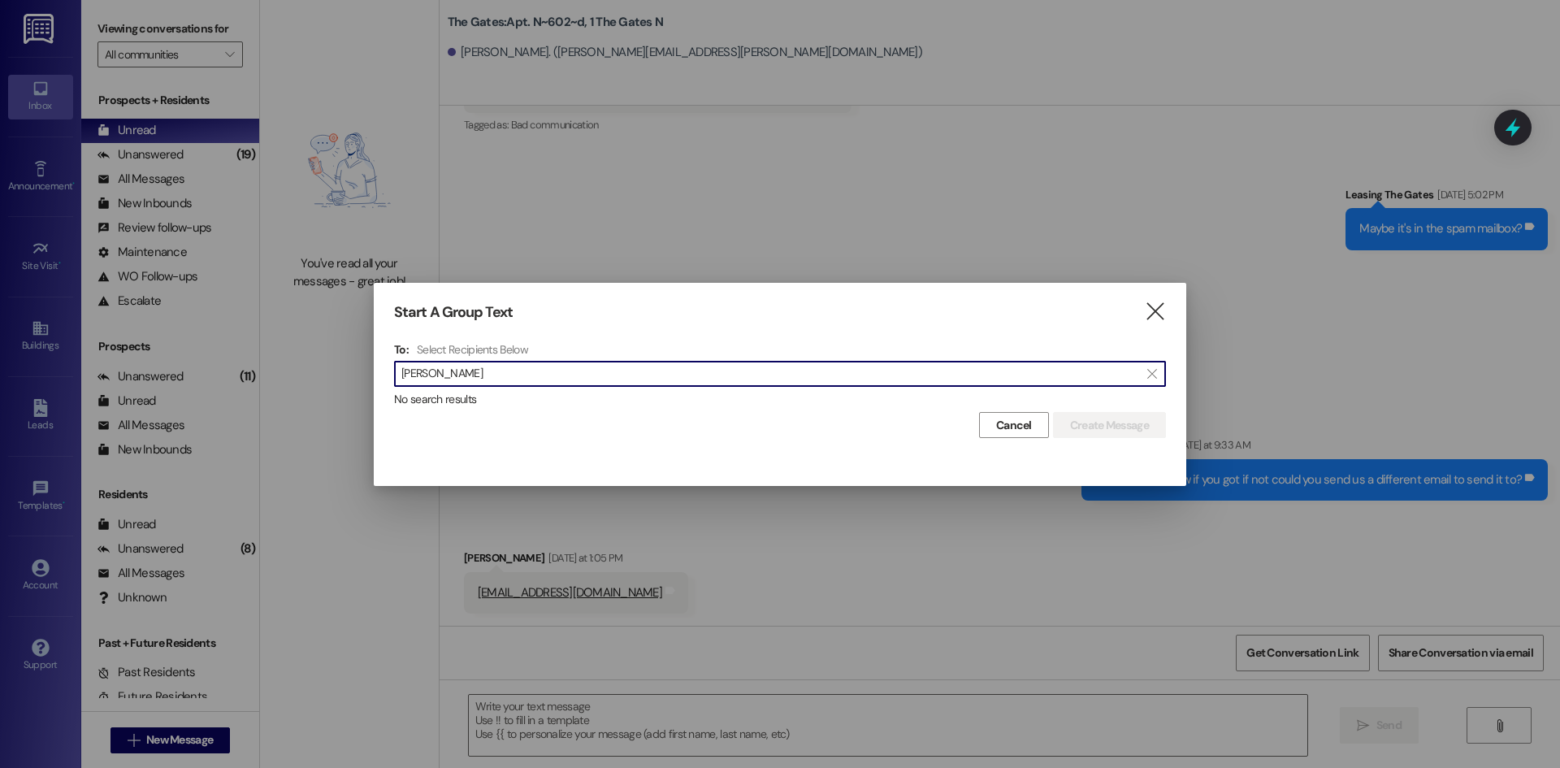
type input "[PERSON_NAME]"
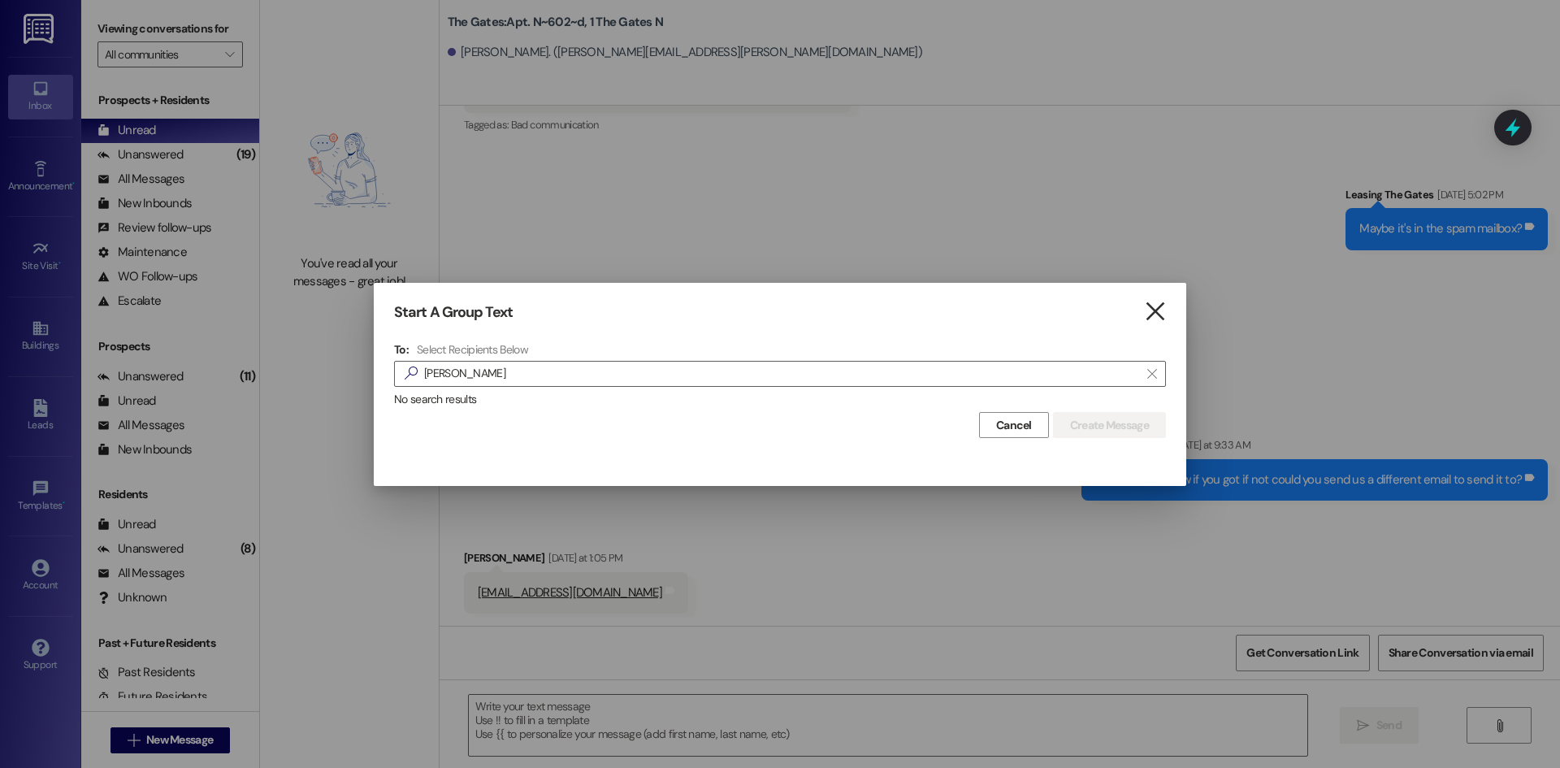
click at [1145, 309] on icon "" at bounding box center [1155, 311] width 22 height 17
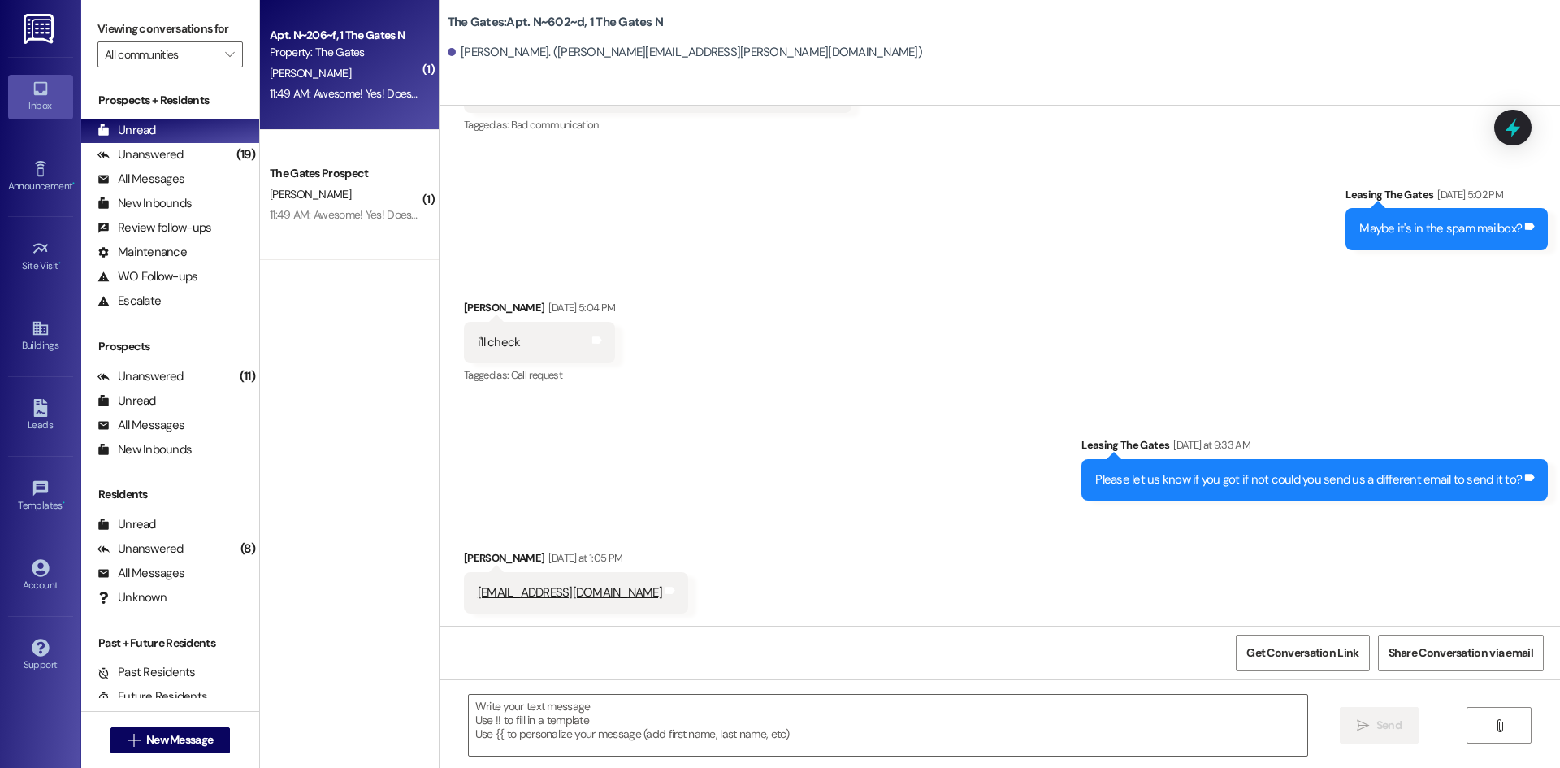
click at [355, 70] on div "[PERSON_NAME]" at bounding box center [345, 73] width 154 height 20
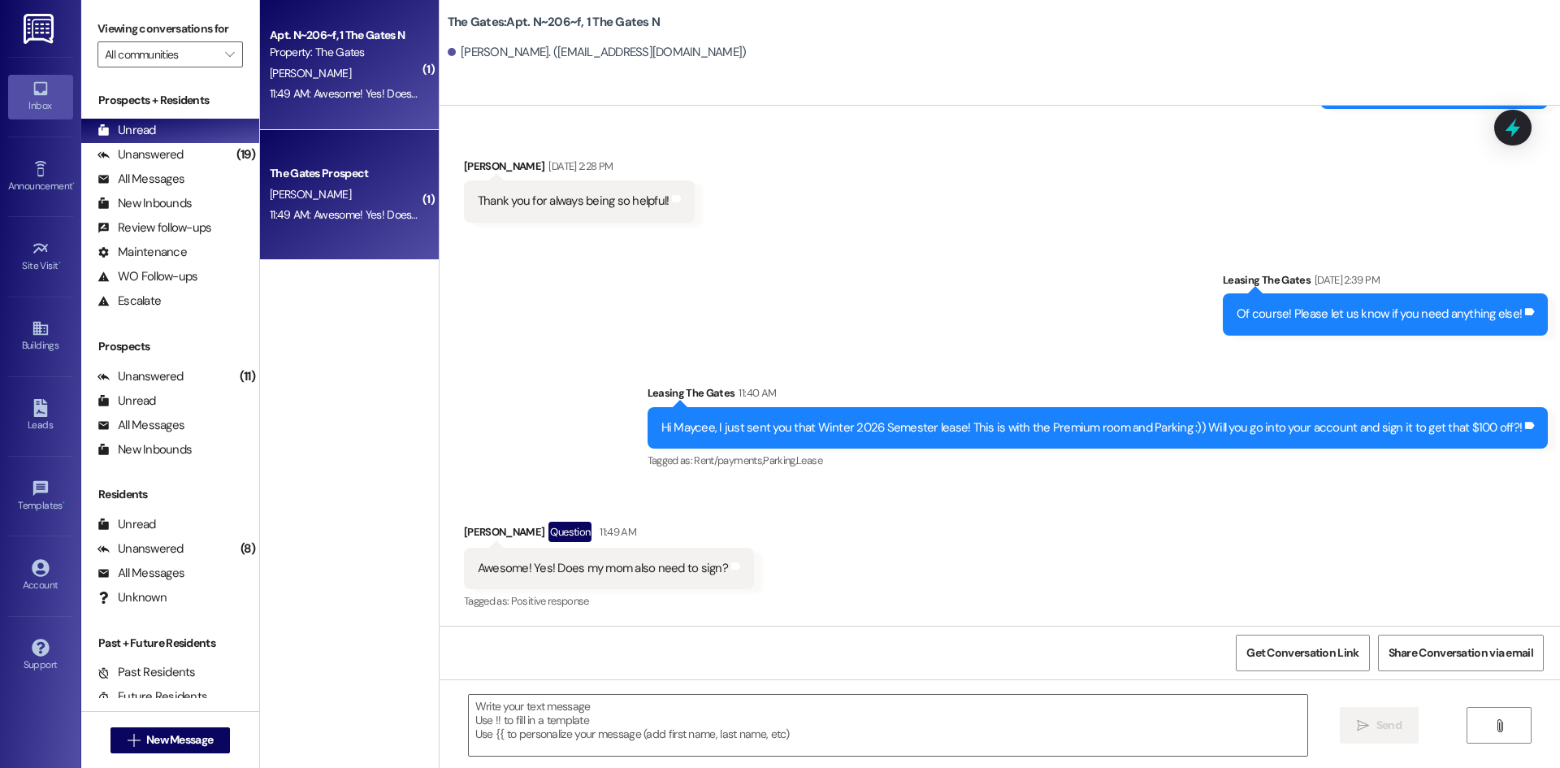
scroll to position [14427, 0]
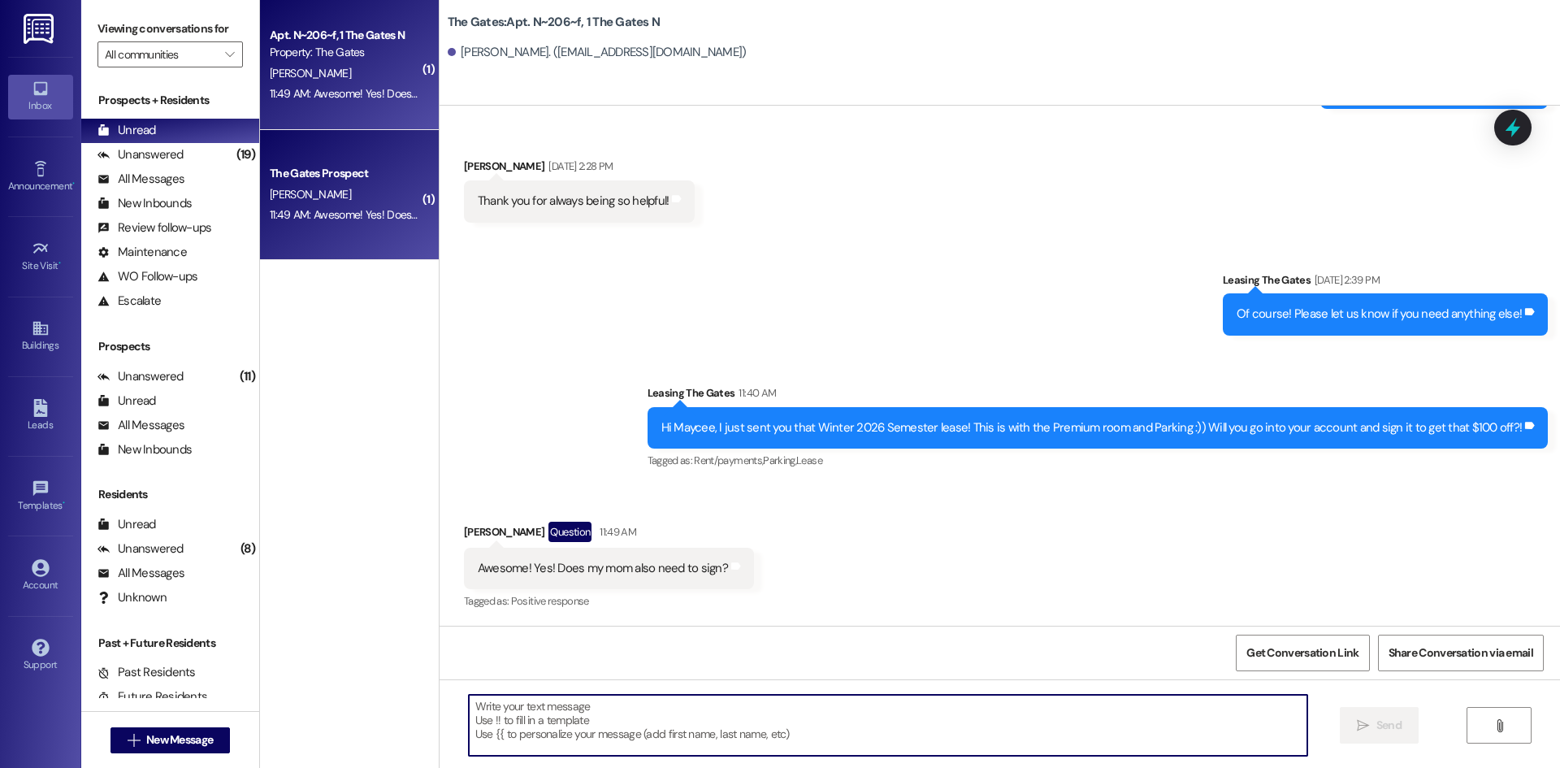
click at [712, 719] on textarea at bounding box center [888, 725] width 839 height 61
type textarea "Yes :)"
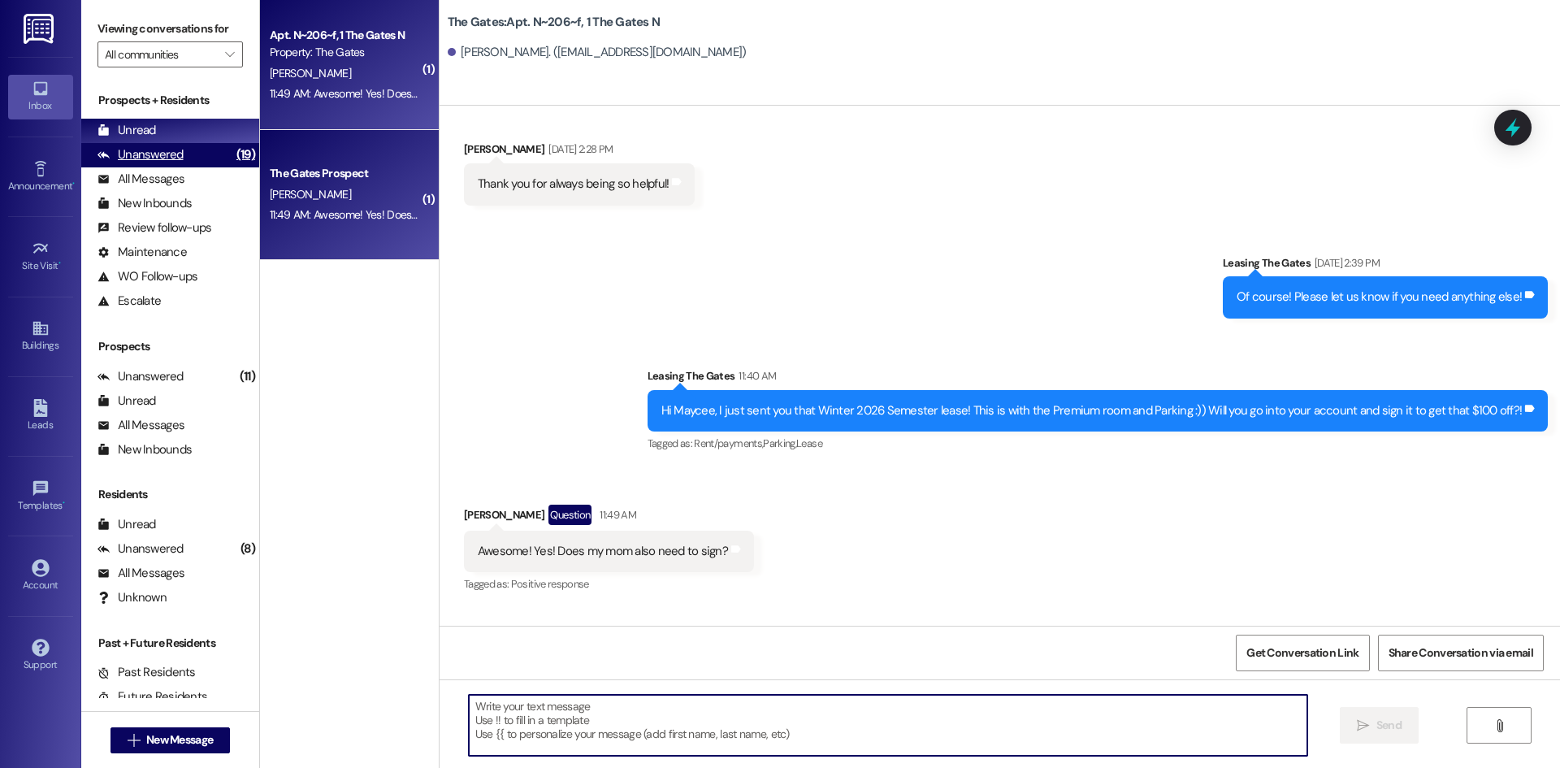
click at [145, 162] on div "Unanswered" at bounding box center [141, 154] width 86 height 17
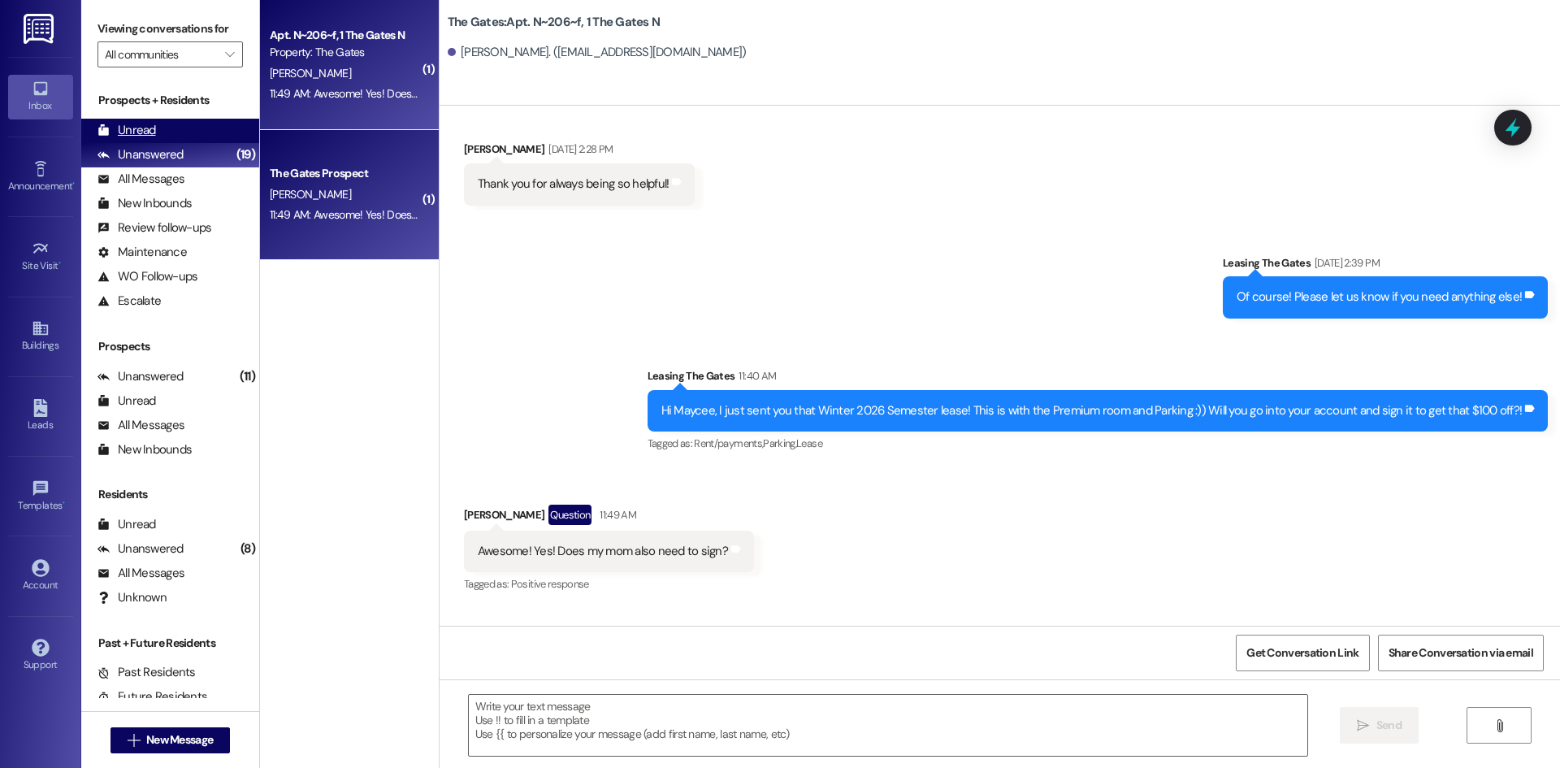
click at [143, 141] on div "Unread (0)" at bounding box center [170, 131] width 178 height 24
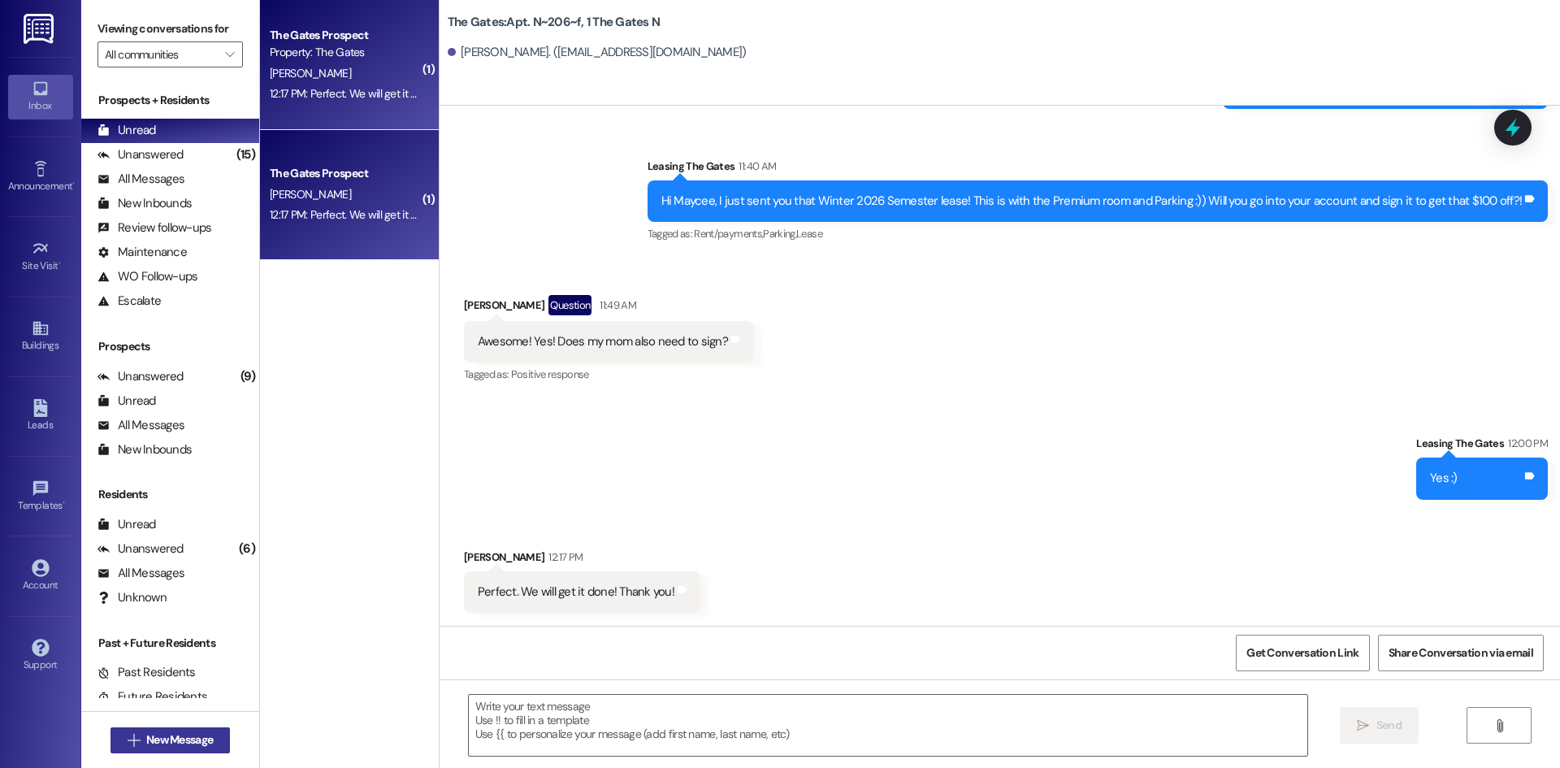
click at [188, 752] on button " New Message" at bounding box center [171, 740] width 120 height 26
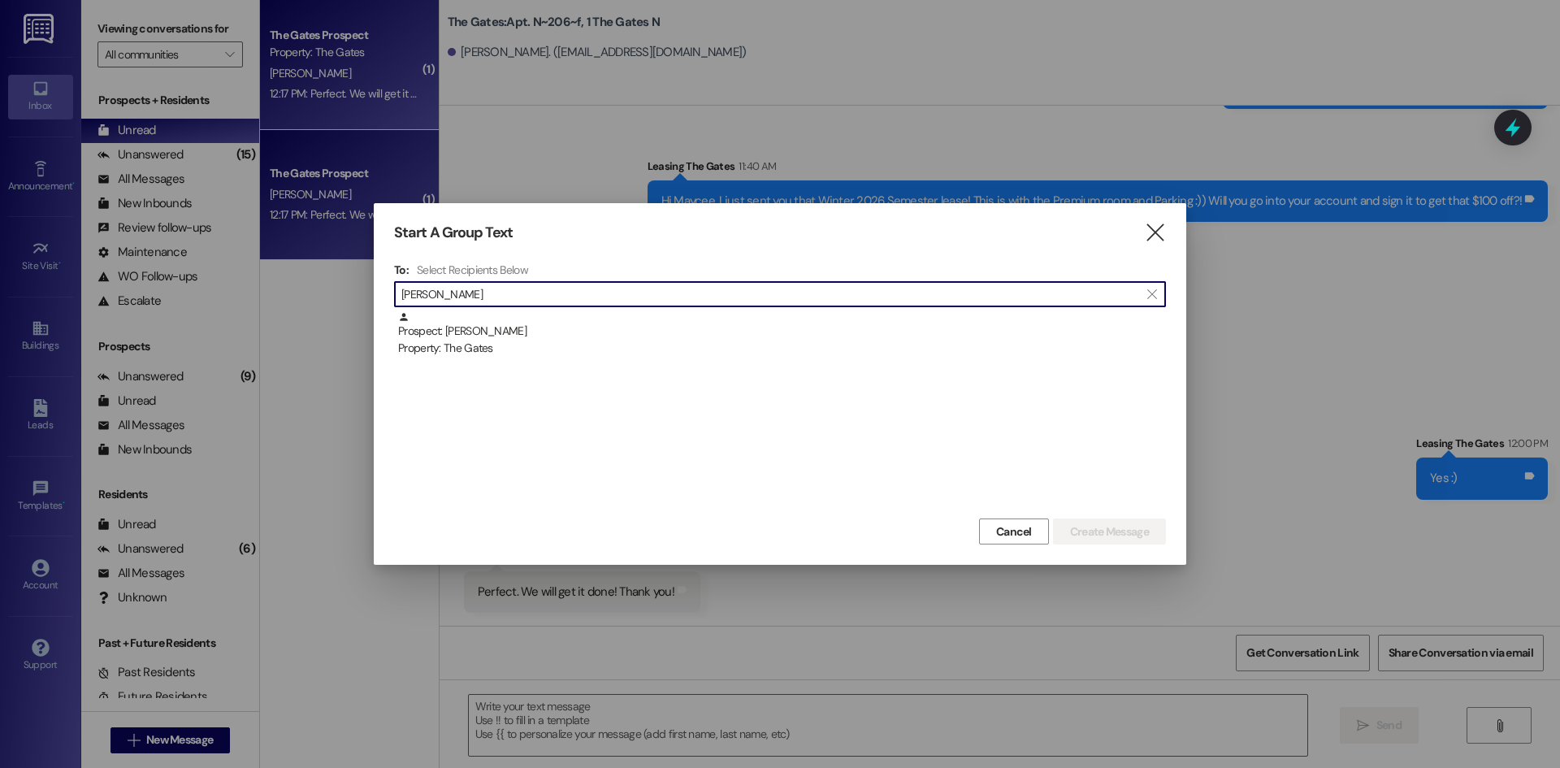
type input "[PERSON_NAME]"
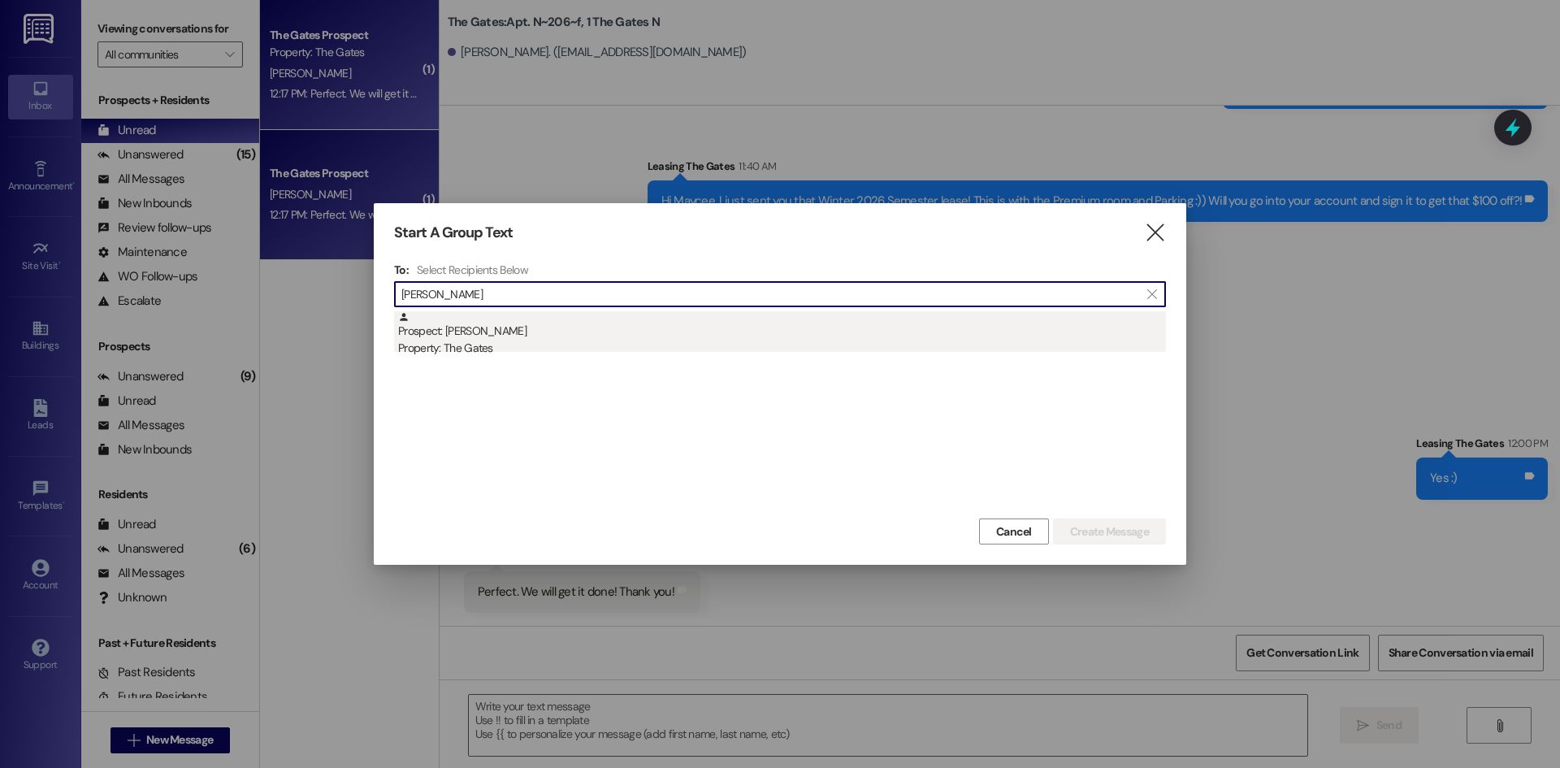
click at [458, 350] on div "Property: The Gates" at bounding box center [782, 348] width 768 height 17
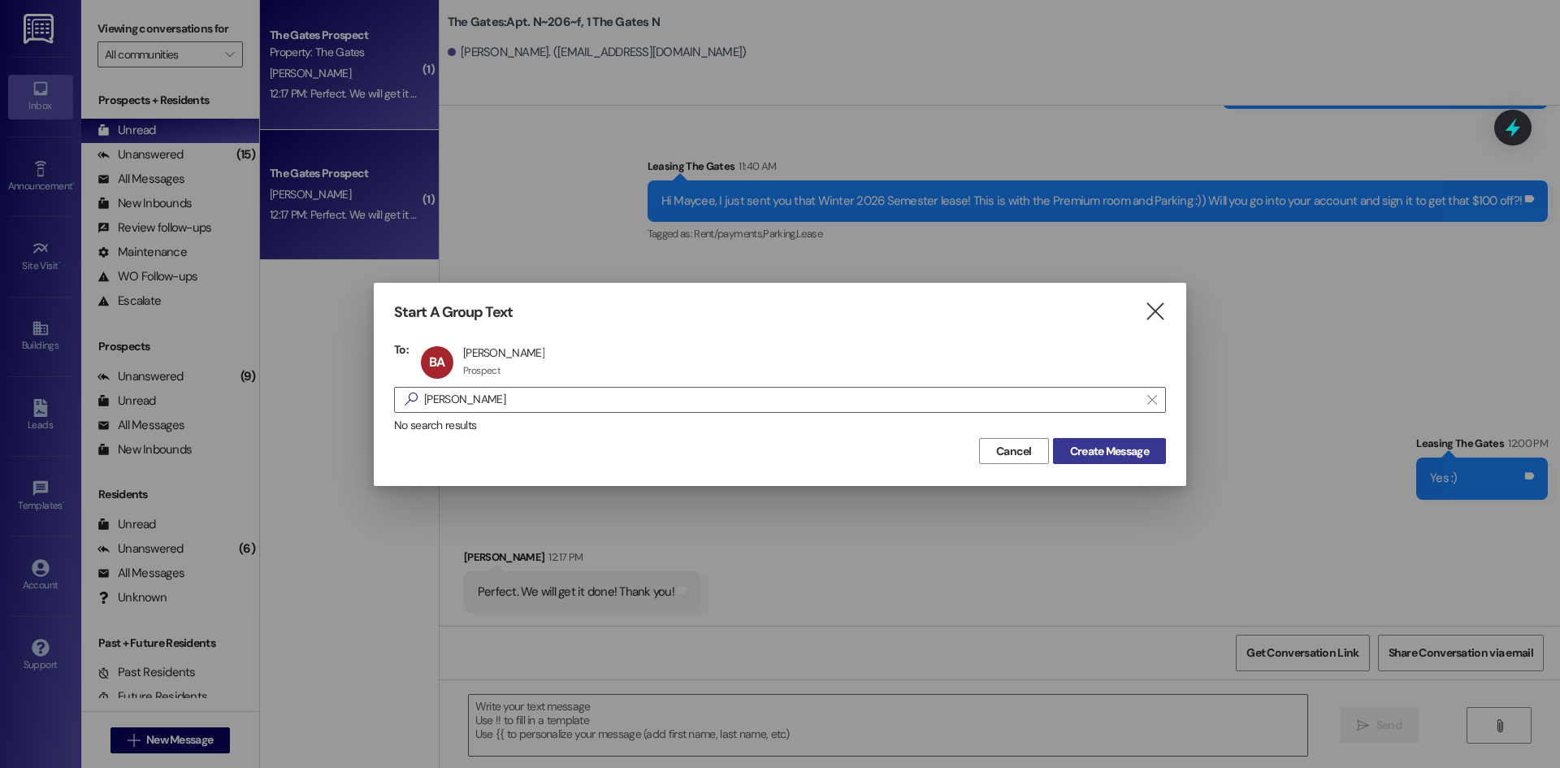
click at [1113, 453] on span "Create Message" at bounding box center [1109, 451] width 79 height 17
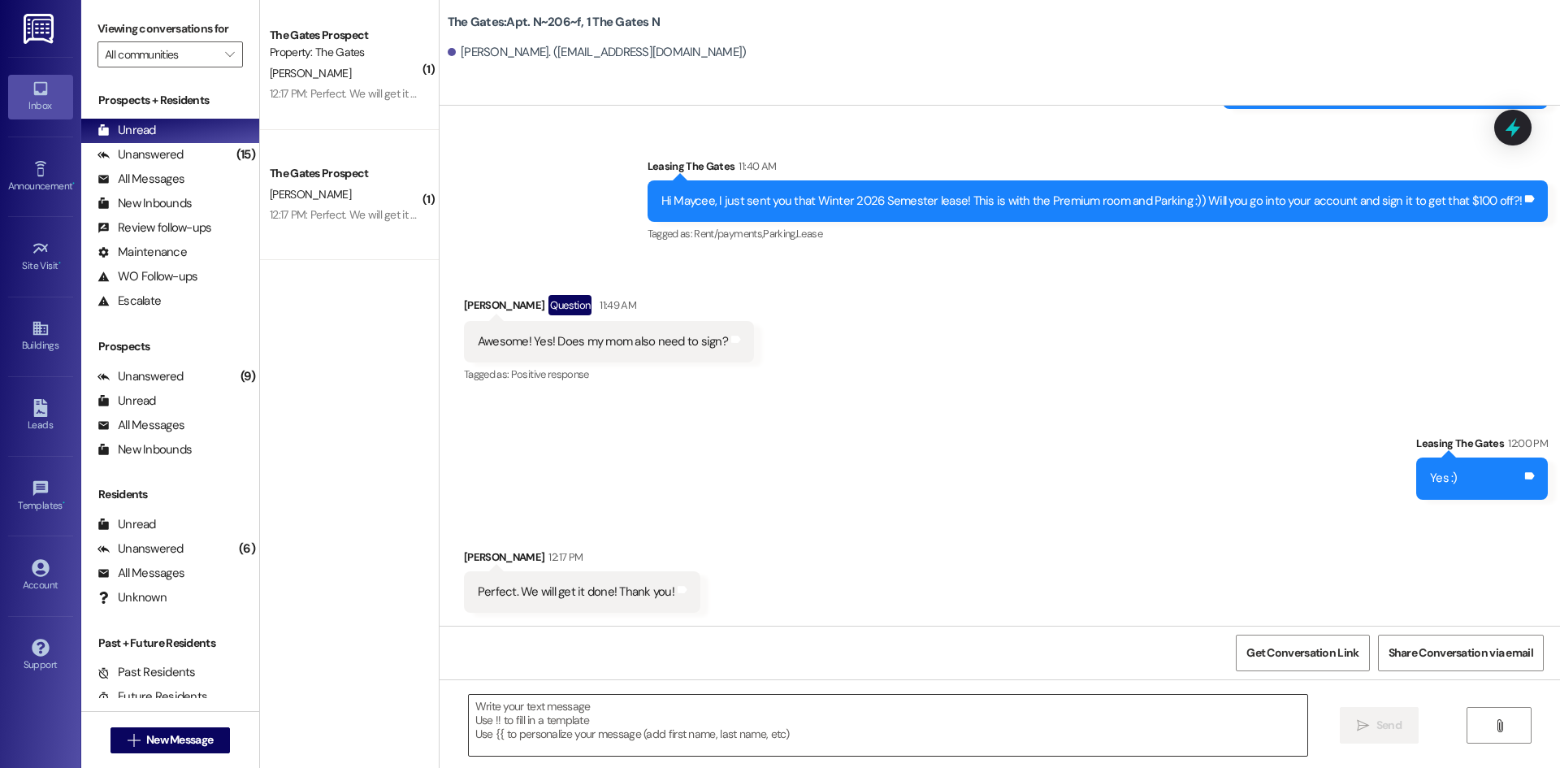
scroll to position [301, 0]
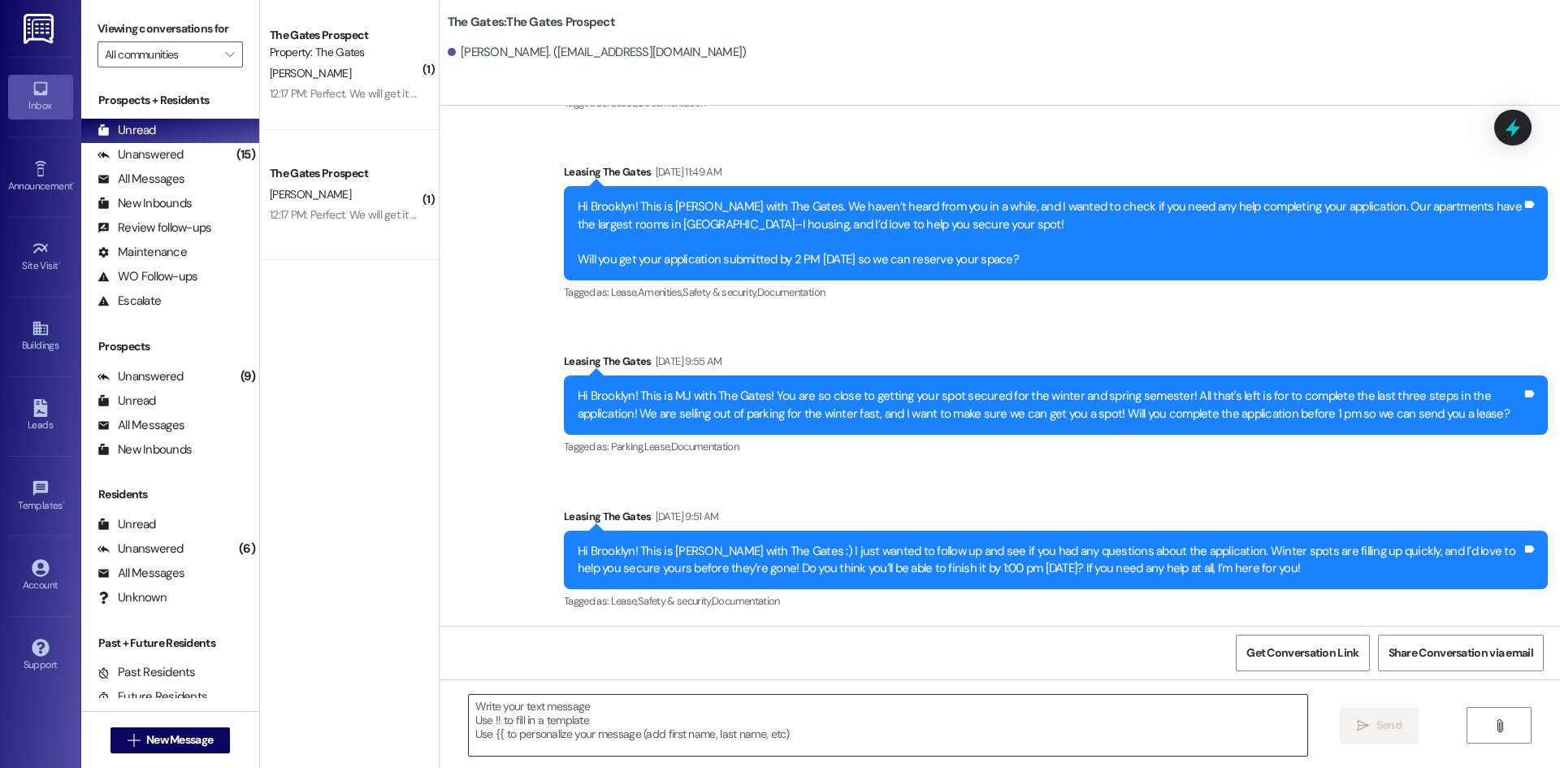
click at [484, 722] on textarea at bounding box center [888, 725] width 839 height 61
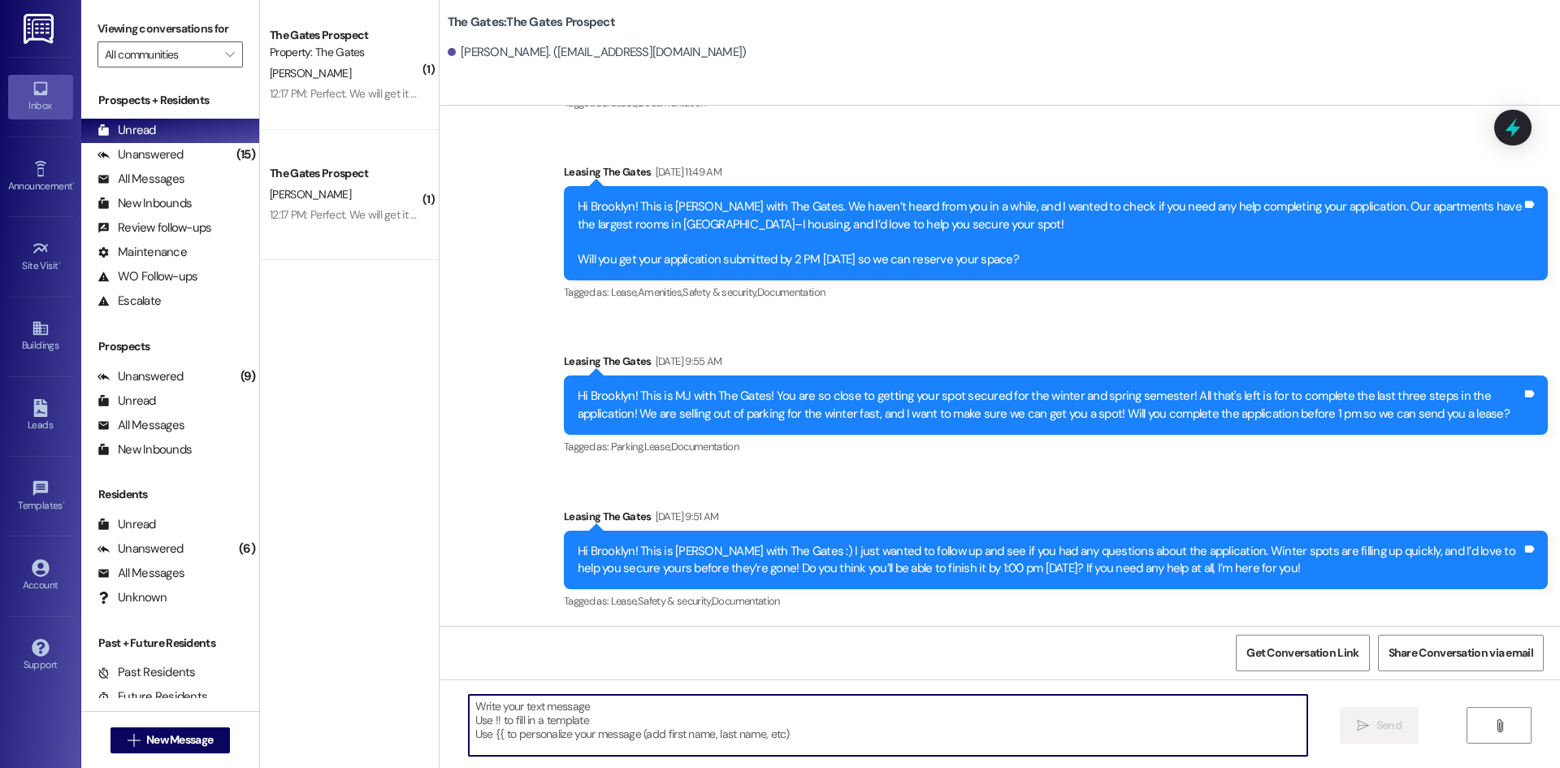
paste textarea "Hi Ava! This is [PERSON_NAME] with The Gates! We have sold so many winter lease…"
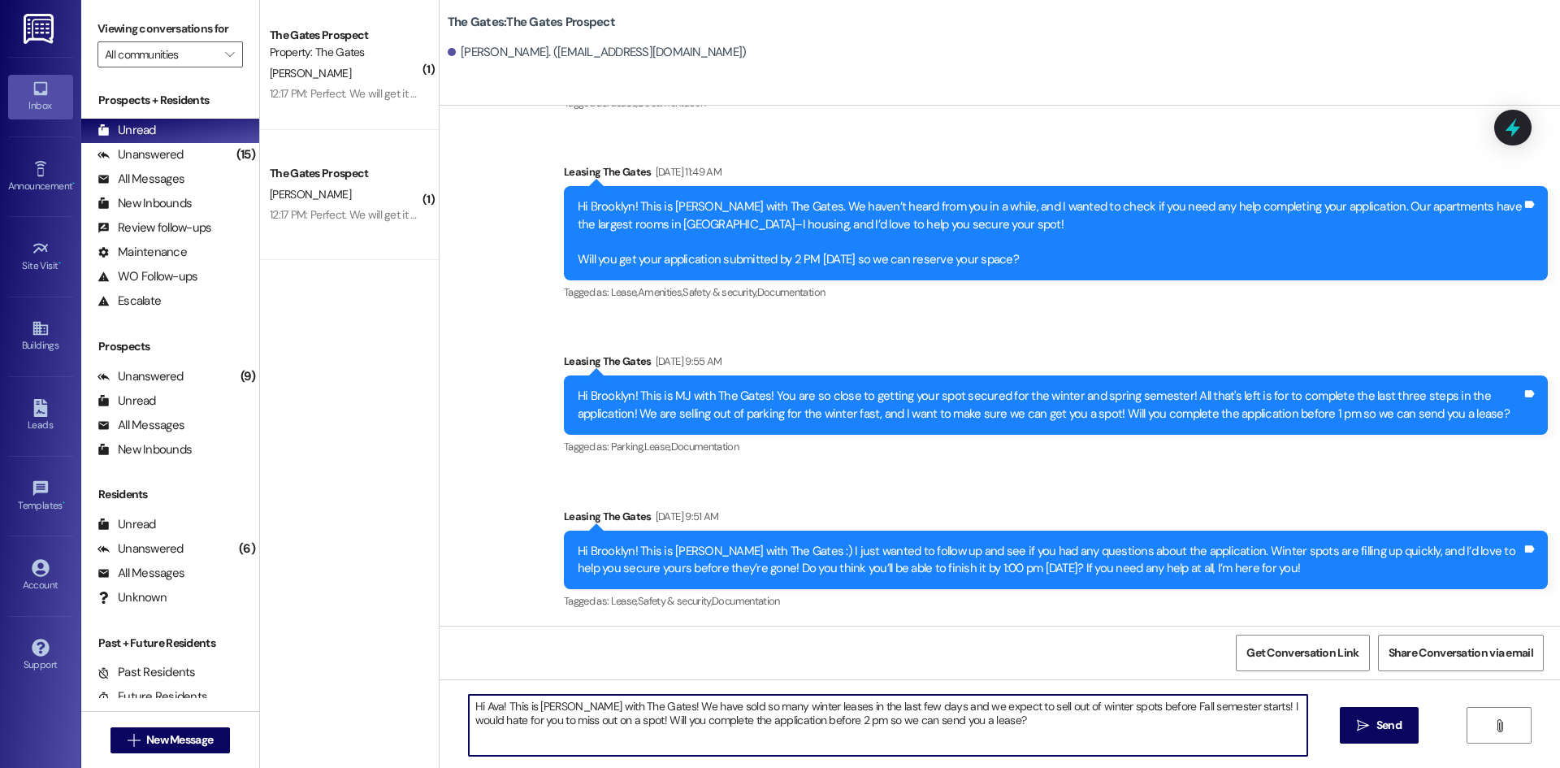
click at [491, 703] on textarea "Hi Ava! This is [PERSON_NAME] with The Gates! We have sold so many winter lease…" at bounding box center [888, 725] width 839 height 61
type textarea "Hi Brooklyn! This is [PERSON_NAME] with The Gates! We have sold so many winter …"
click at [1391, 724] on span "Send" at bounding box center [1389, 725] width 25 height 17
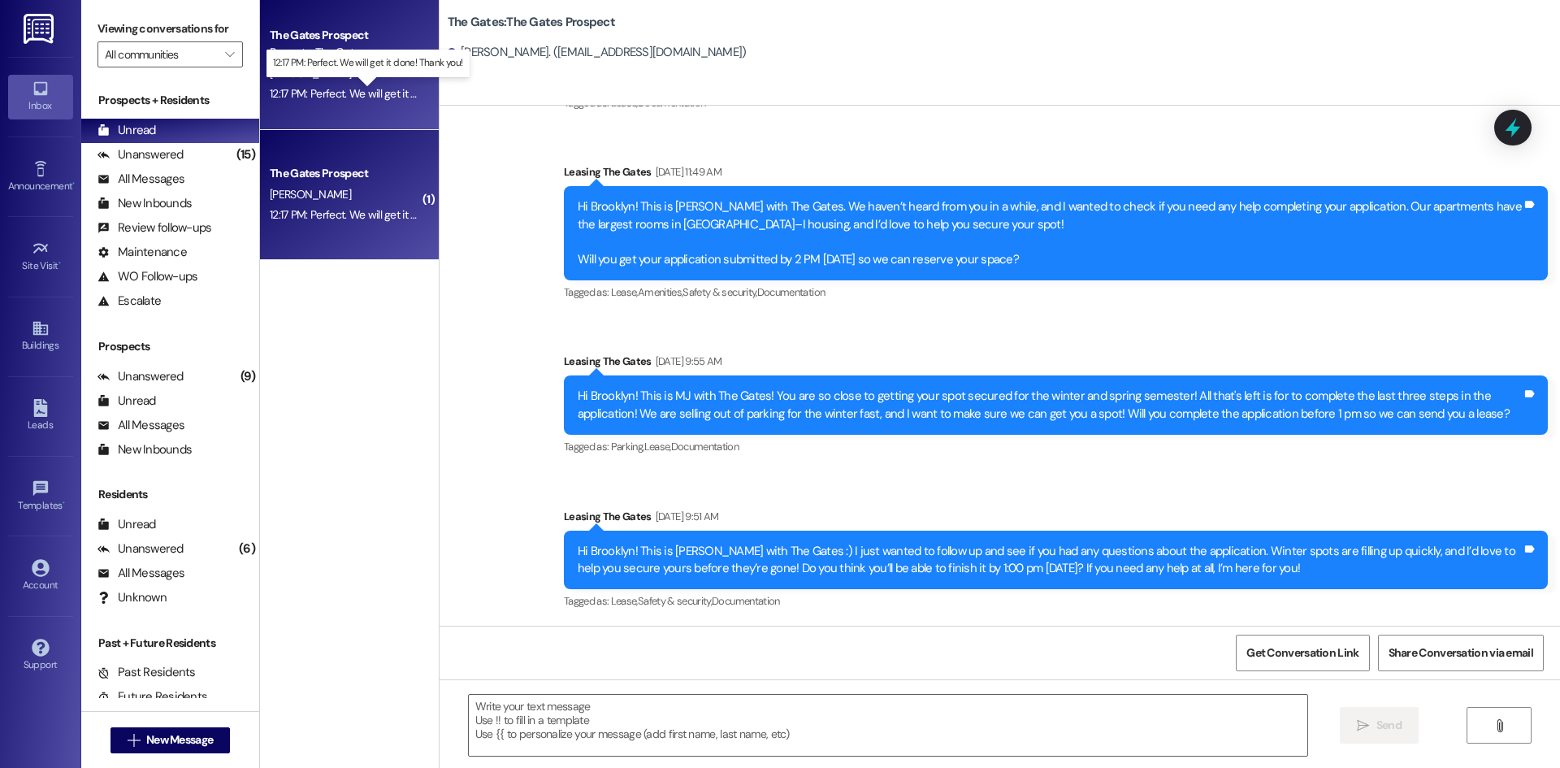
scroll to position [14678, 0]
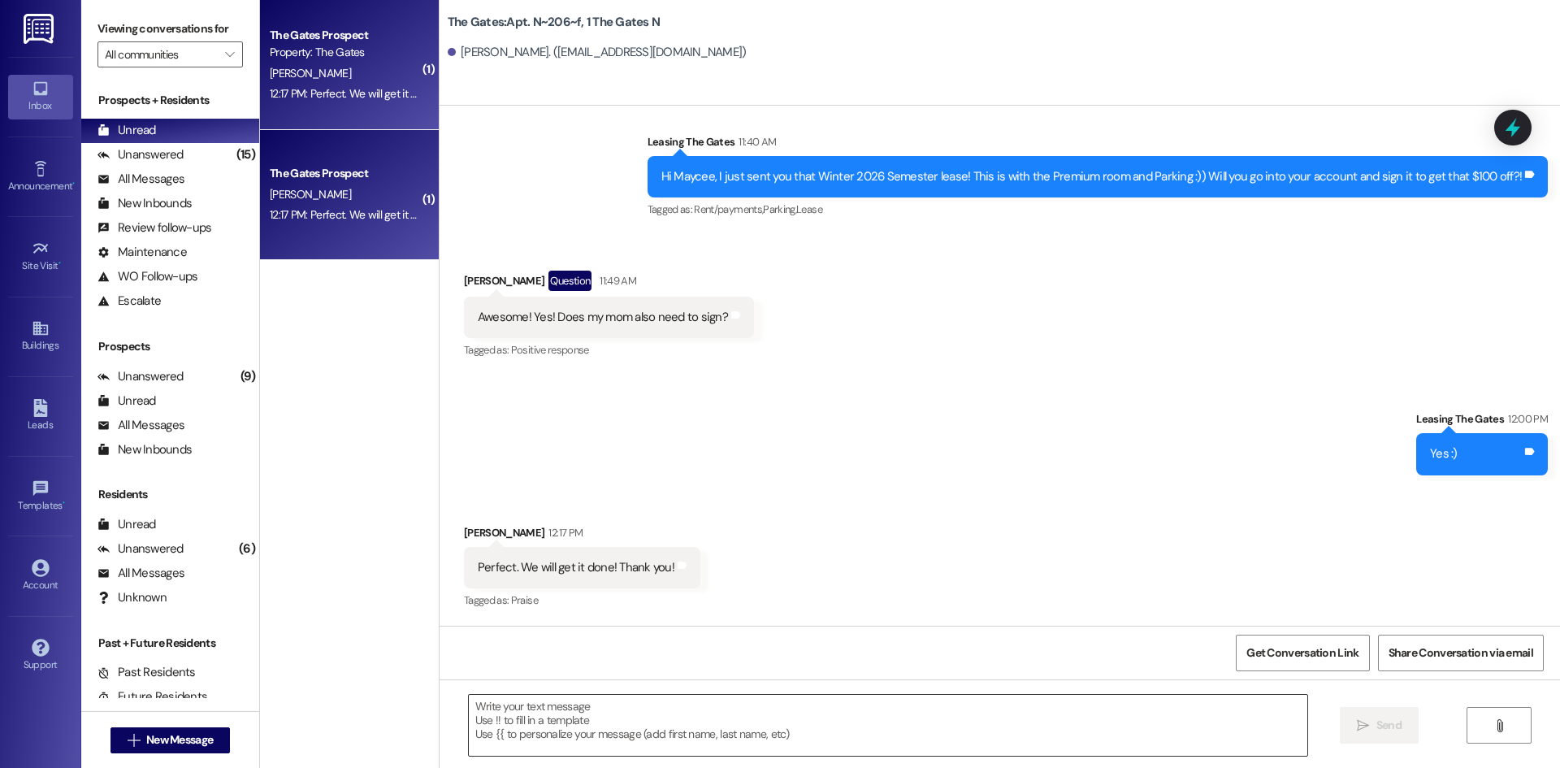
click at [572, 745] on textarea at bounding box center [888, 725] width 839 height 61
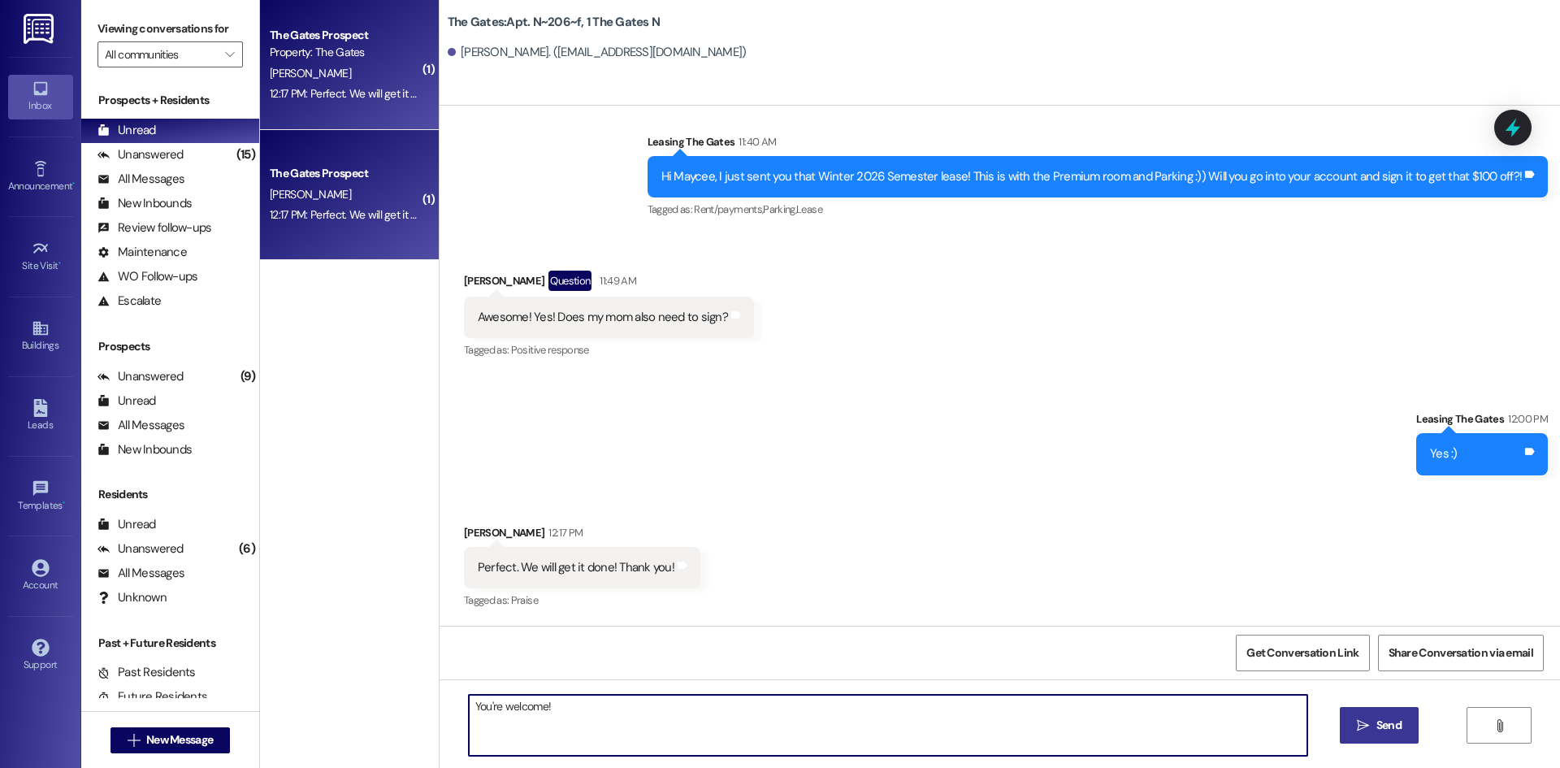
type textarea "You're welcome!"
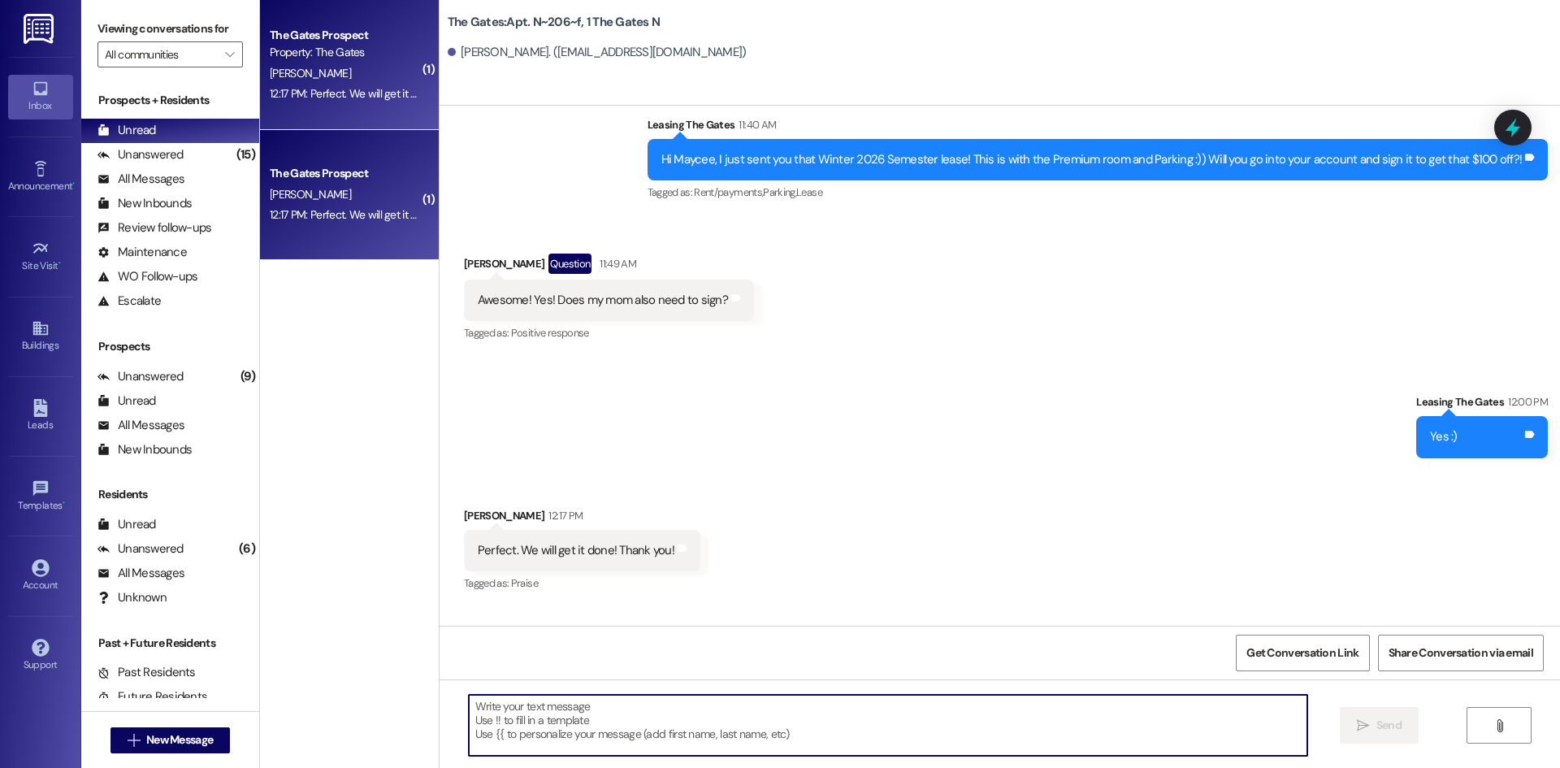
scroll to position [14677, 0]
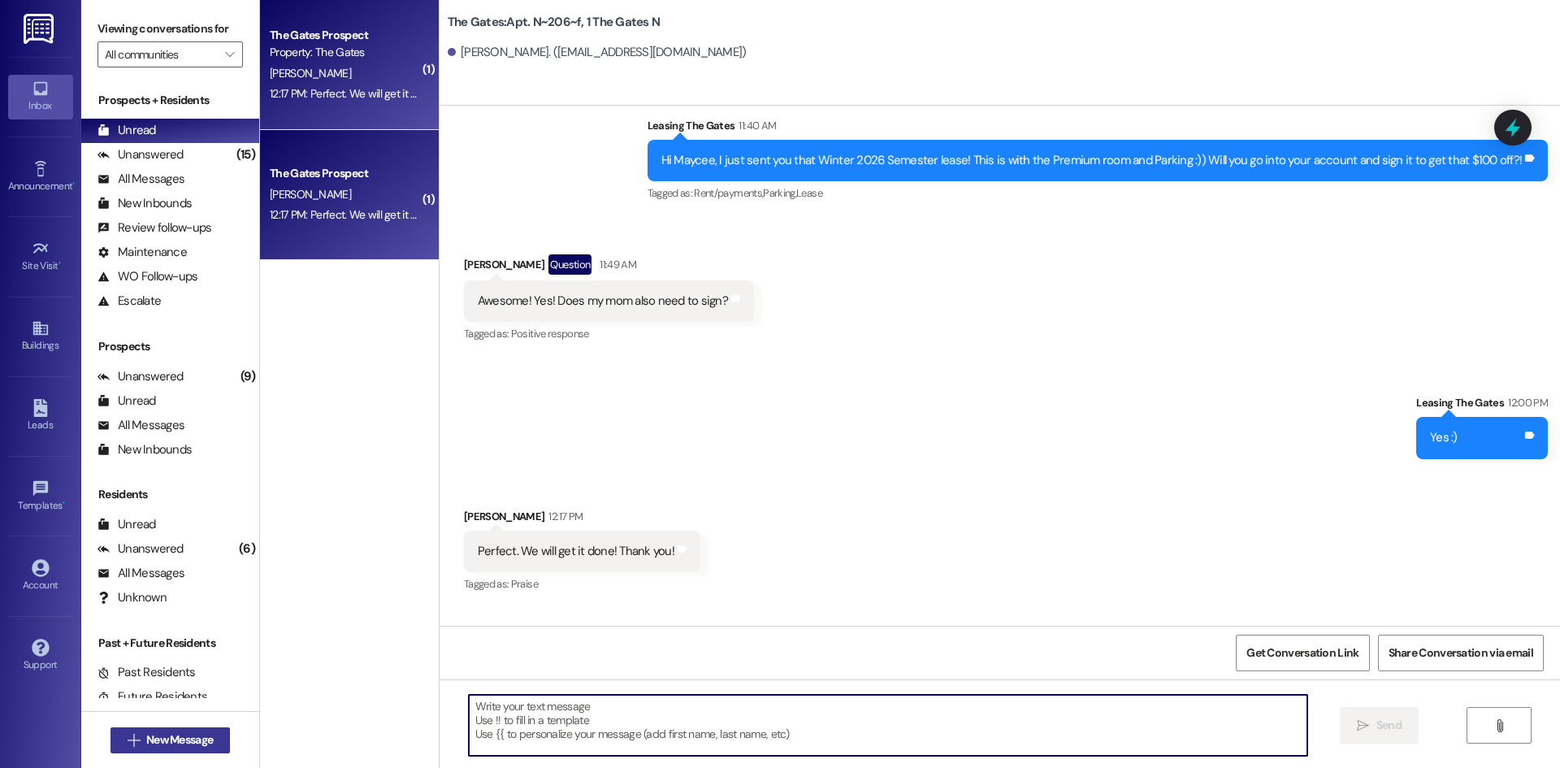
click at [190, 734] on span "New Message" at bounding box center [179, 739] width 67 height 17
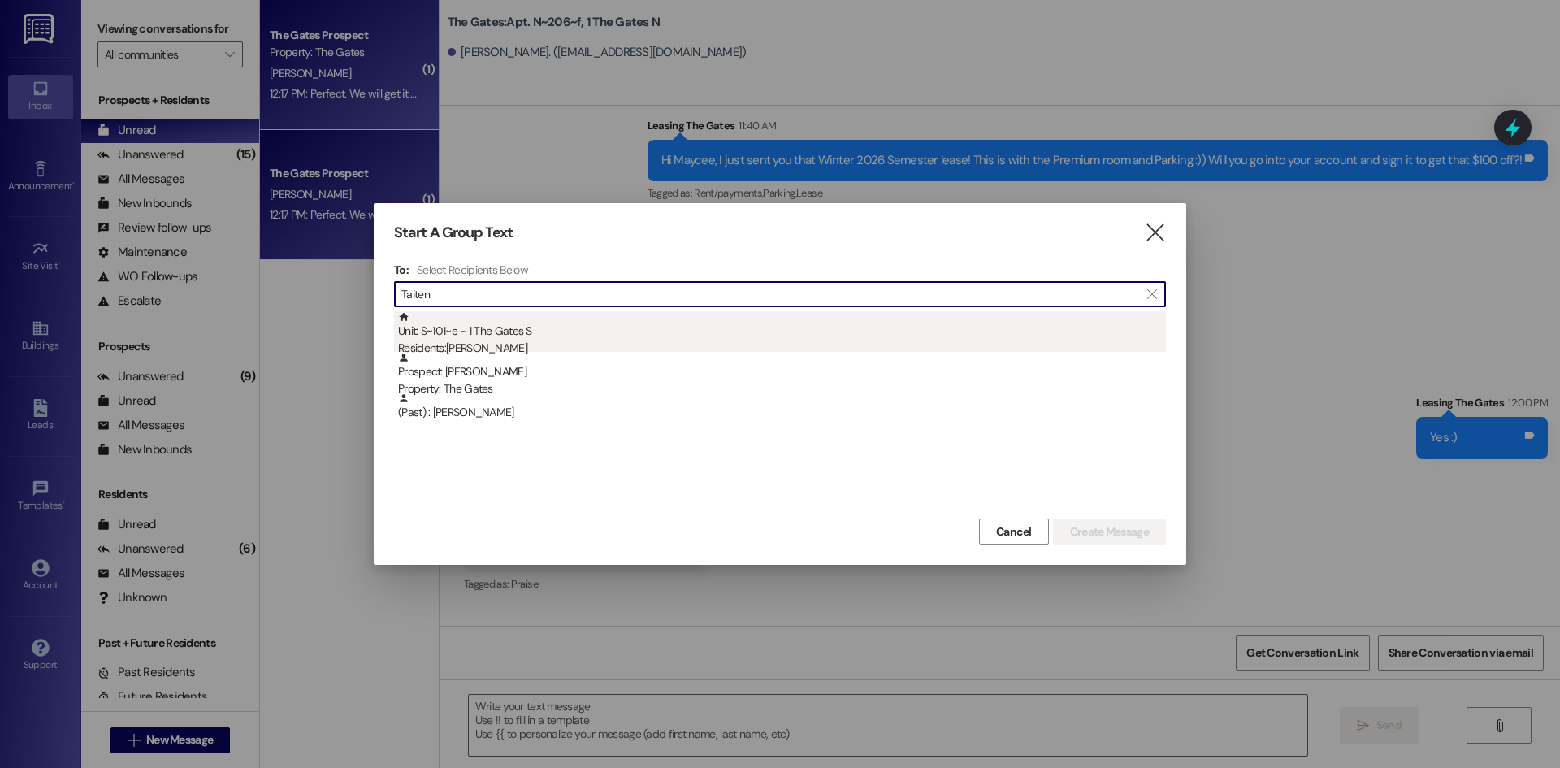
type input "Taiten"
click at [507, 346] on div "Residents: [PERSON_NAME]" at bounding box center [782, 348] width 768 height 17
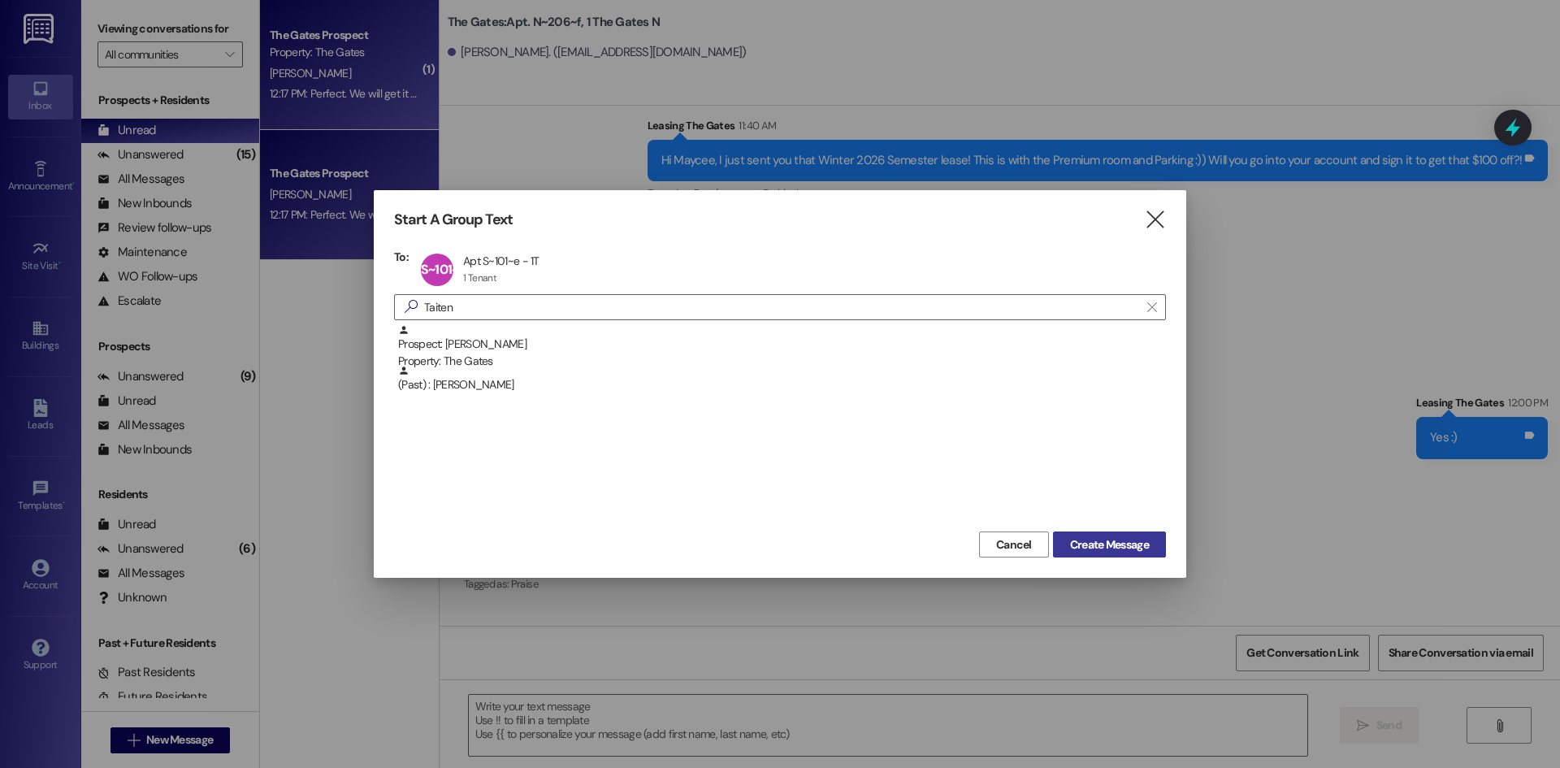
click at [1091, 538] on span "Create Message" at bounding box center [1109, 544] width 79 height 17
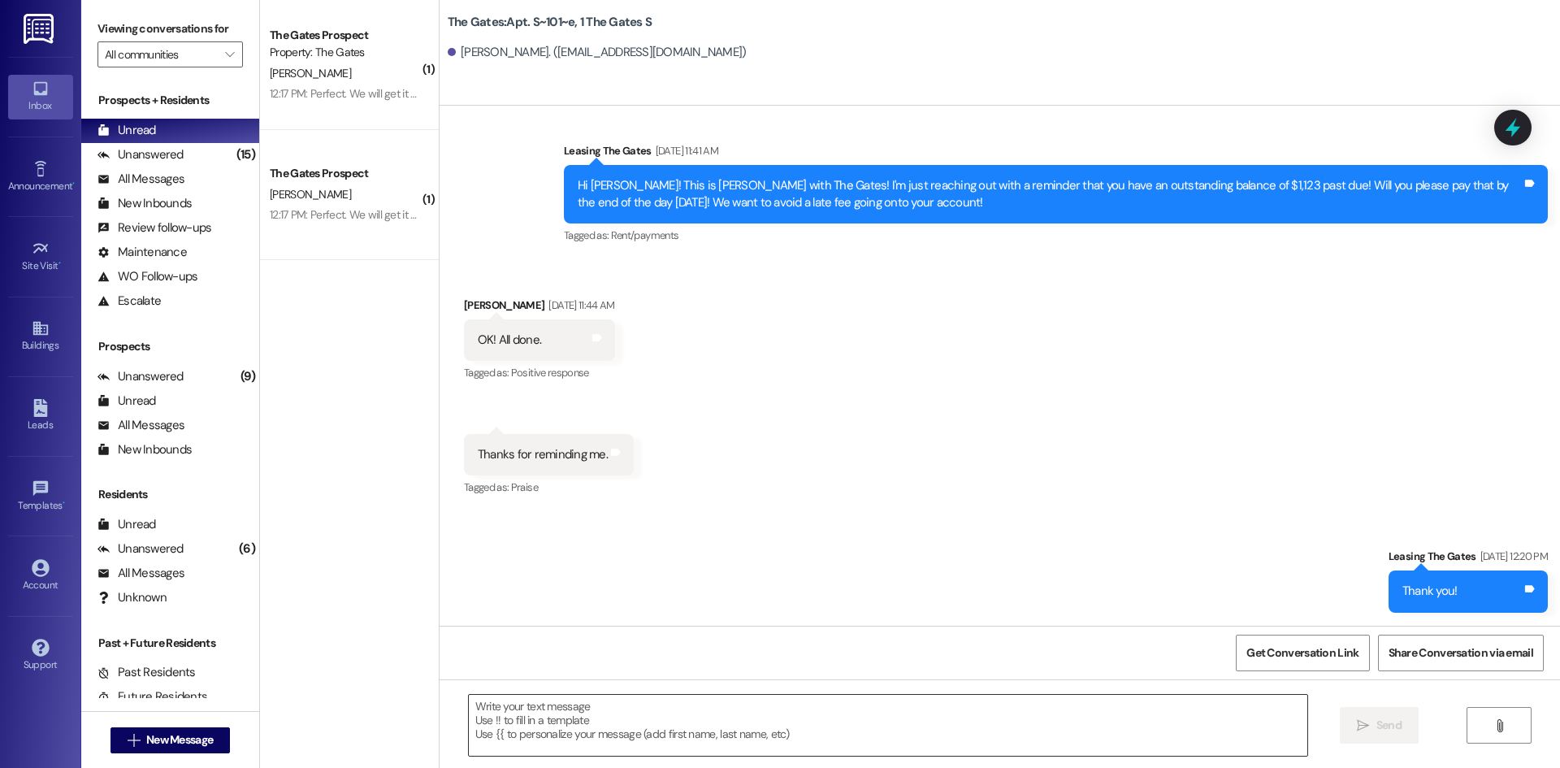
scroll to position [14478, 0]
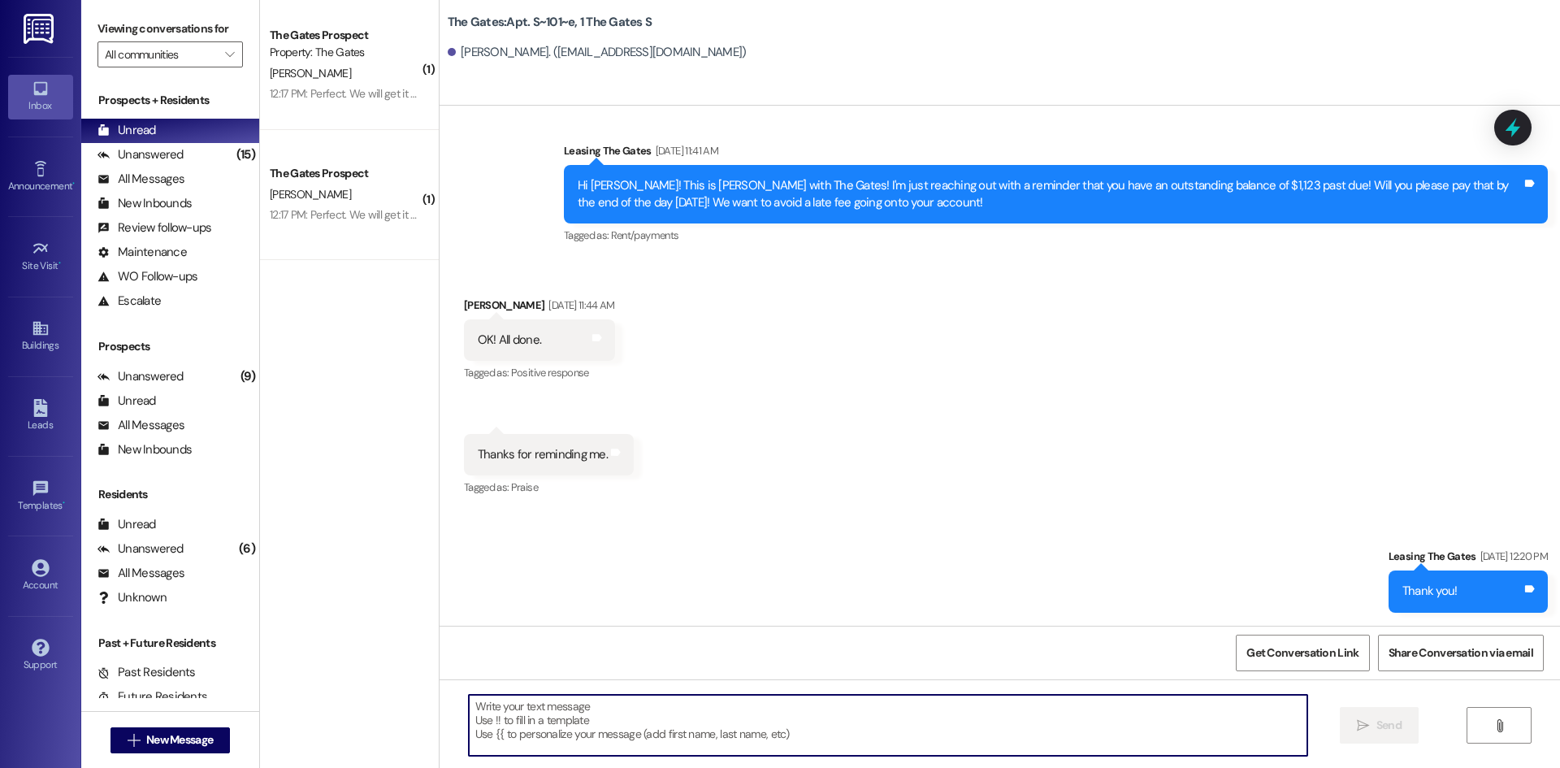
click at [510, 749] on textarea at bounding box center [888, 725] width 839 height 61
paste textarea "Hi [PERSON_NAME]! This is [PERSON_NAME] with The Gates! We just got approval fr…"
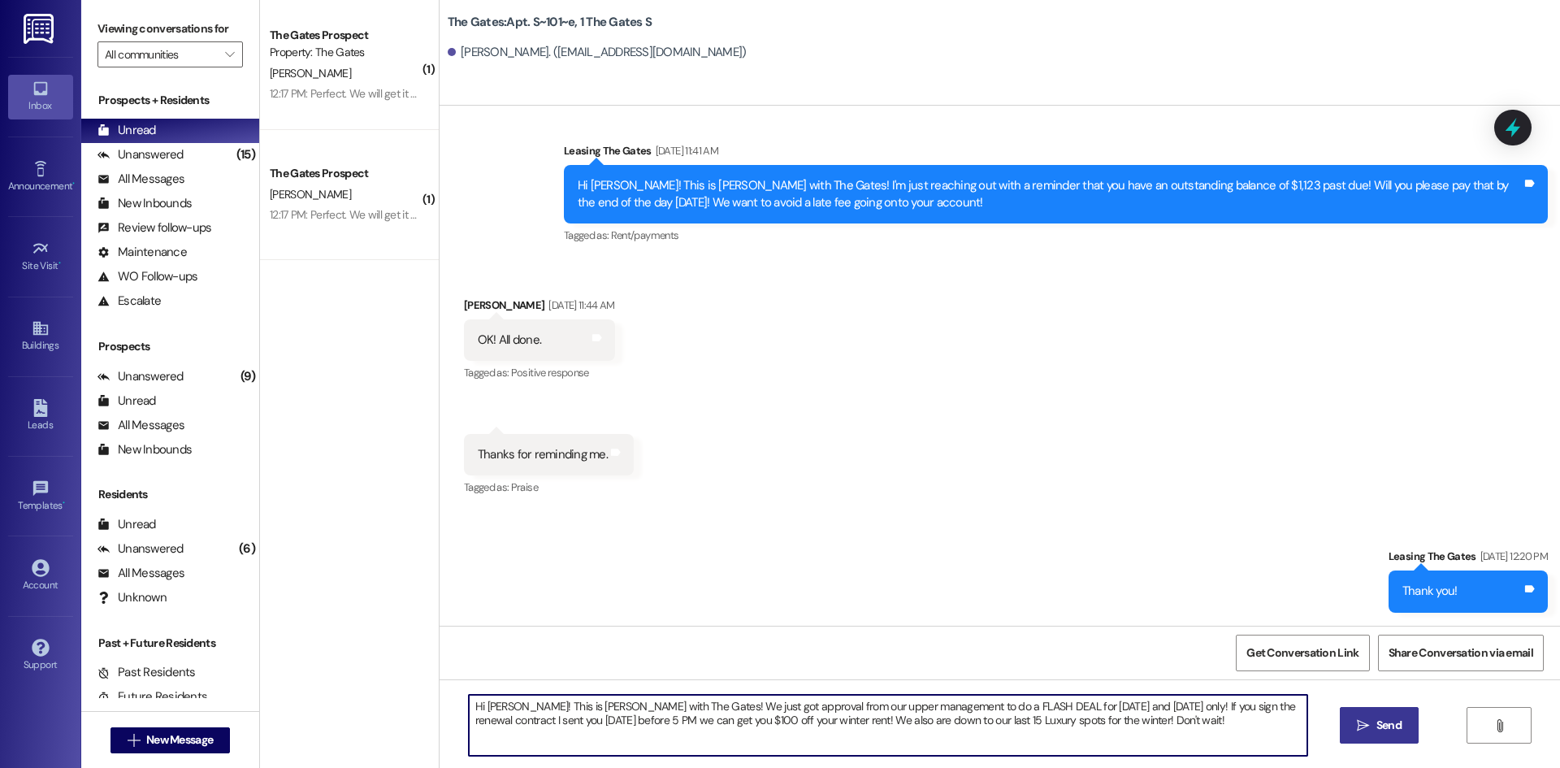
click at [497, 706] on textarea "Hi [PERSON_NAME]! This is [PERSON_NAME] with The Gates! We just got approval fr…" at bounding box center [888, 725] width 839 height 61
type textarea "Hi [PERSON_NAME]! This is [PERSON_NAME] with The Gates! We just got approval fr…"
click at [1374, 716] on button " Send" at bounding box center [1379, 725] width 79 height 37
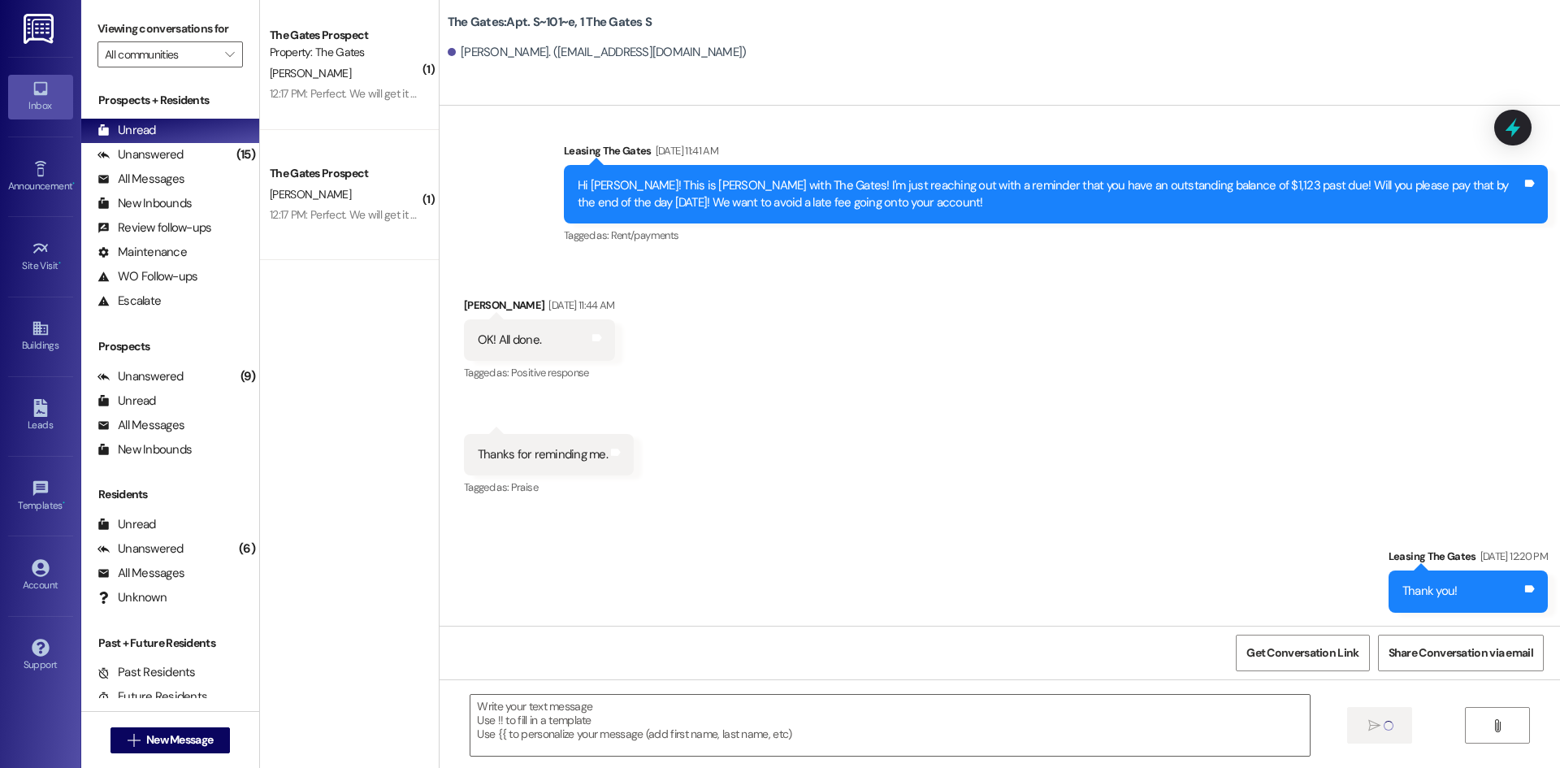
scroll to position [14608, 0]
